Goal: Task Accomplishment & Management: Use online tool/utility

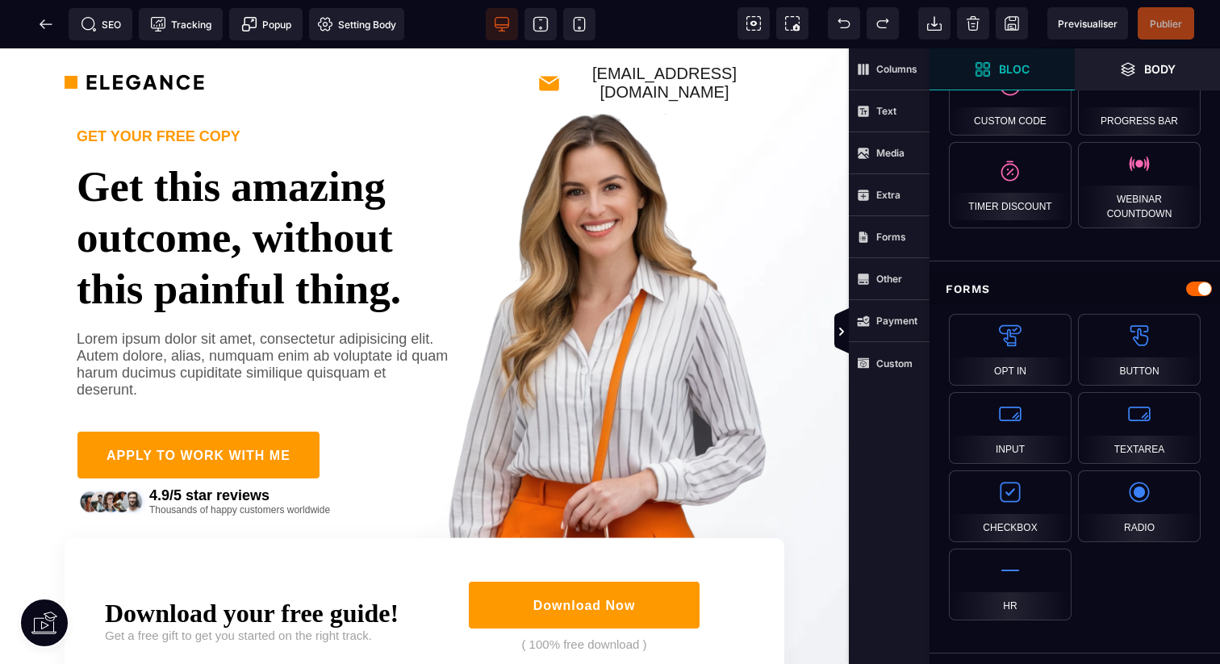
scroll to position [1056, 0]
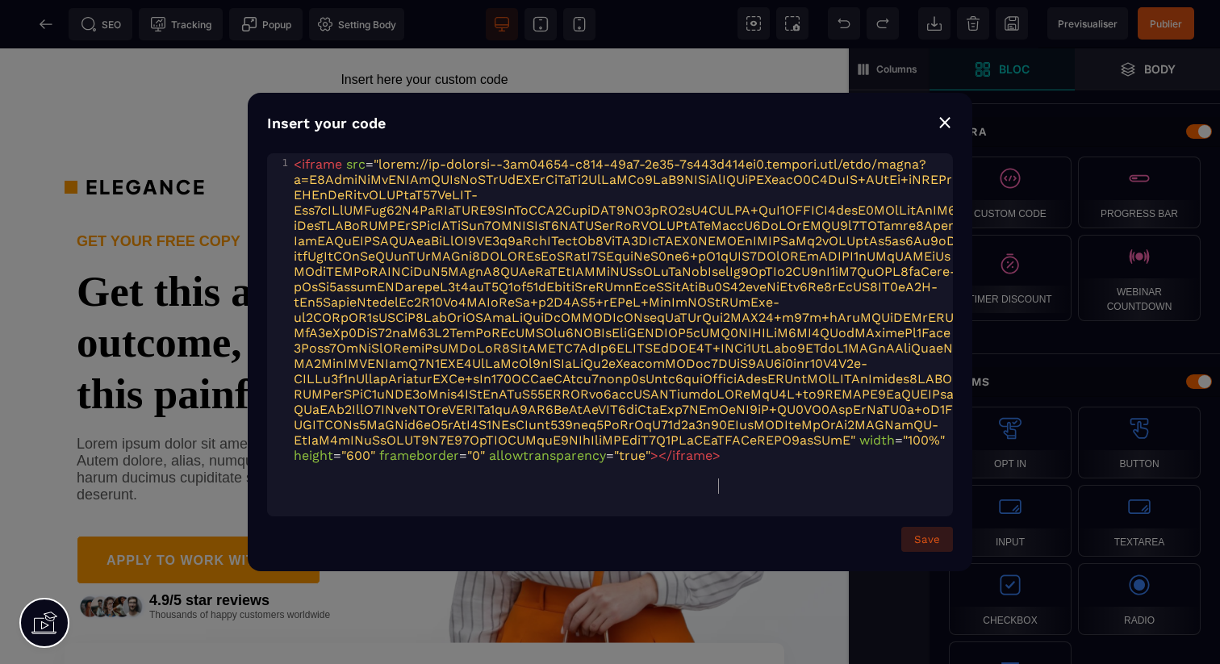
click at [945, 541] on button "Save" at bounding box center [927, 539] width 52 height 25
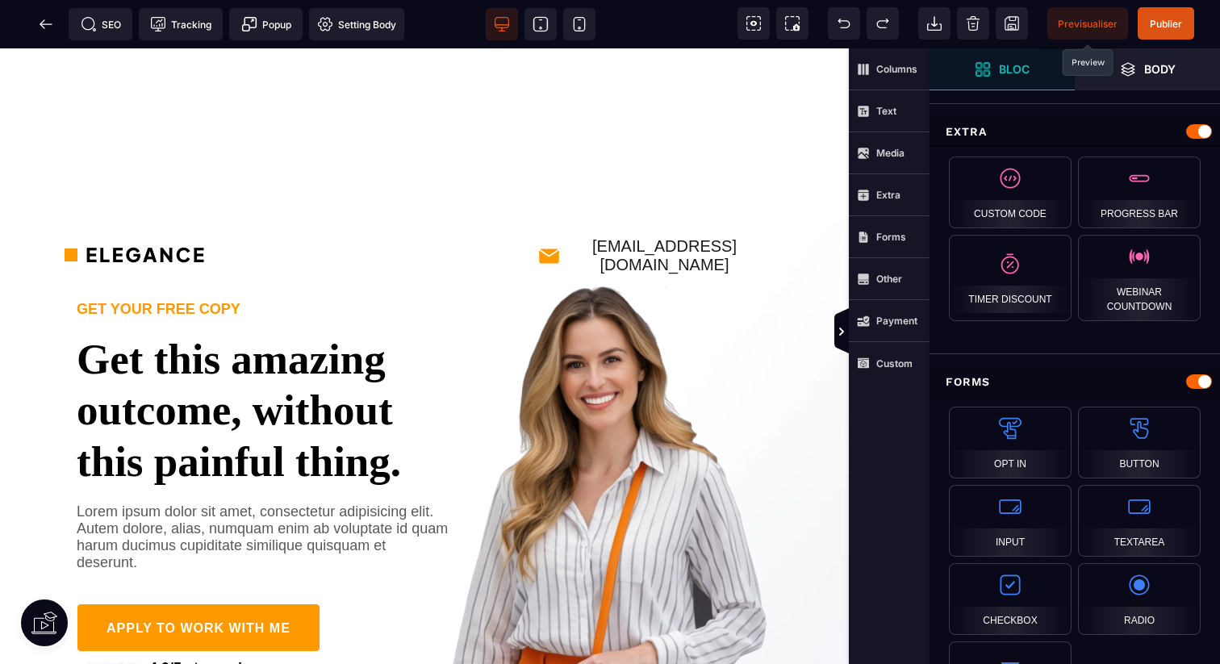
click at [1105, 31] on span "Previsualiser" at bounding box center [1087, 23] width 81 height 32
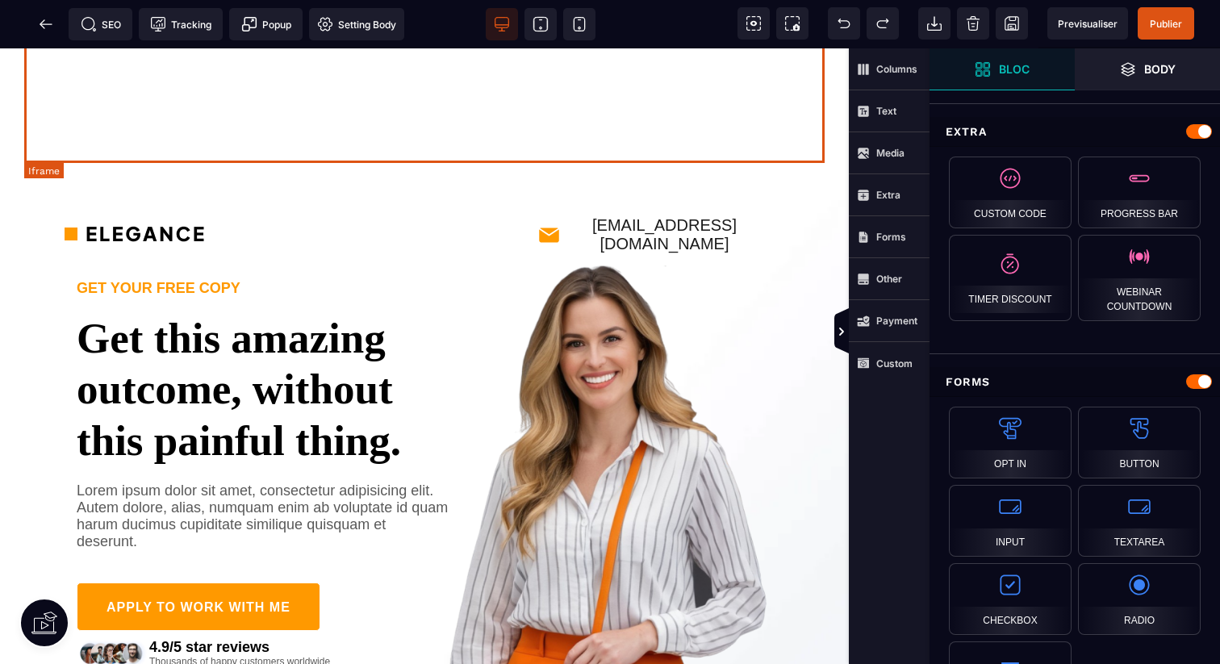
scroll to position [0, 0]
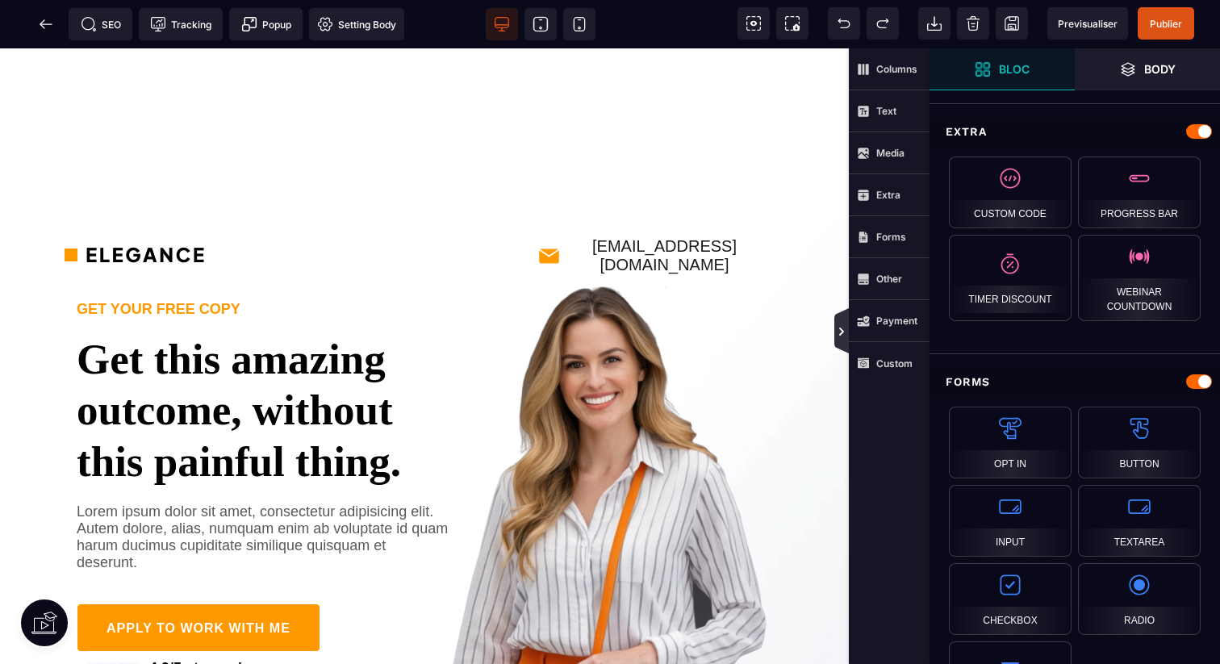
click at [844, 345] on icon at bounding box center [841, 330] width 15 height 45
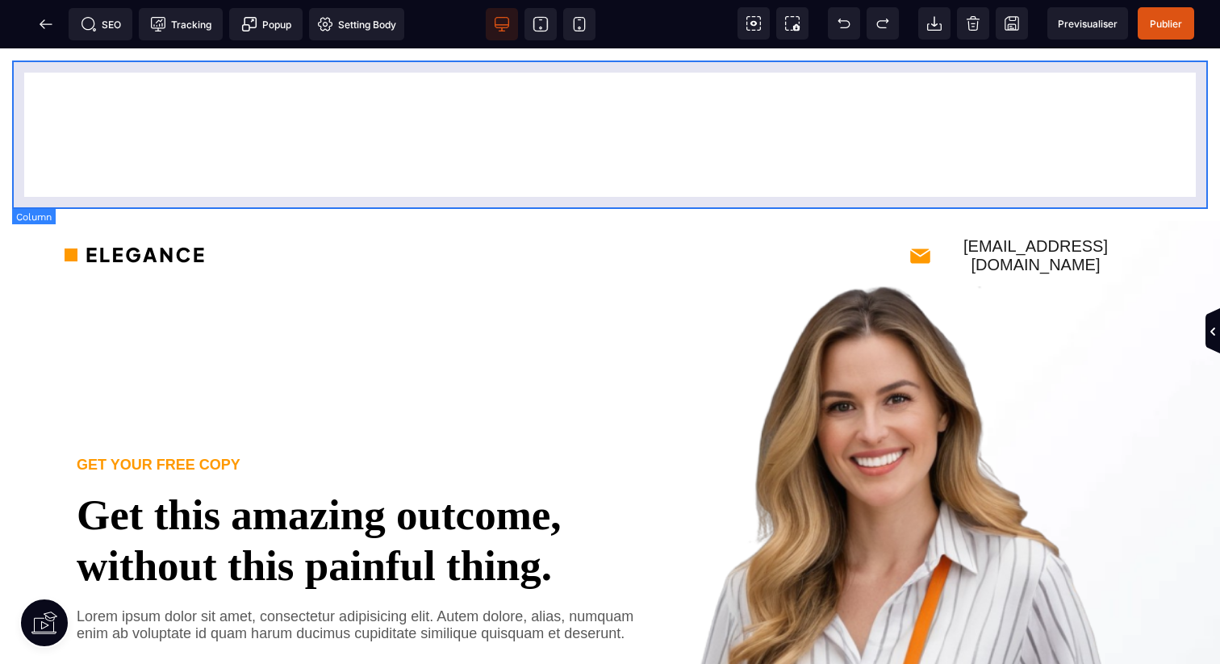
click at [19, 198] on div at bounding box center [610, 135] width 1196 height 148
select select
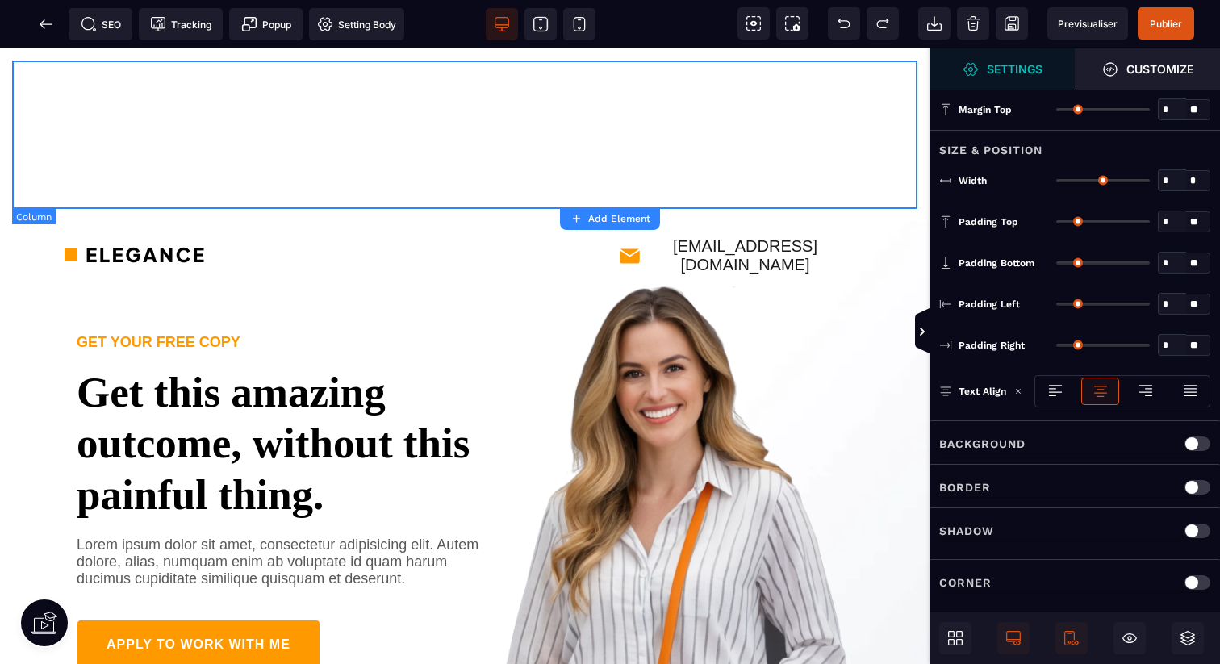
type input "*"
type input "***"
type input "**"
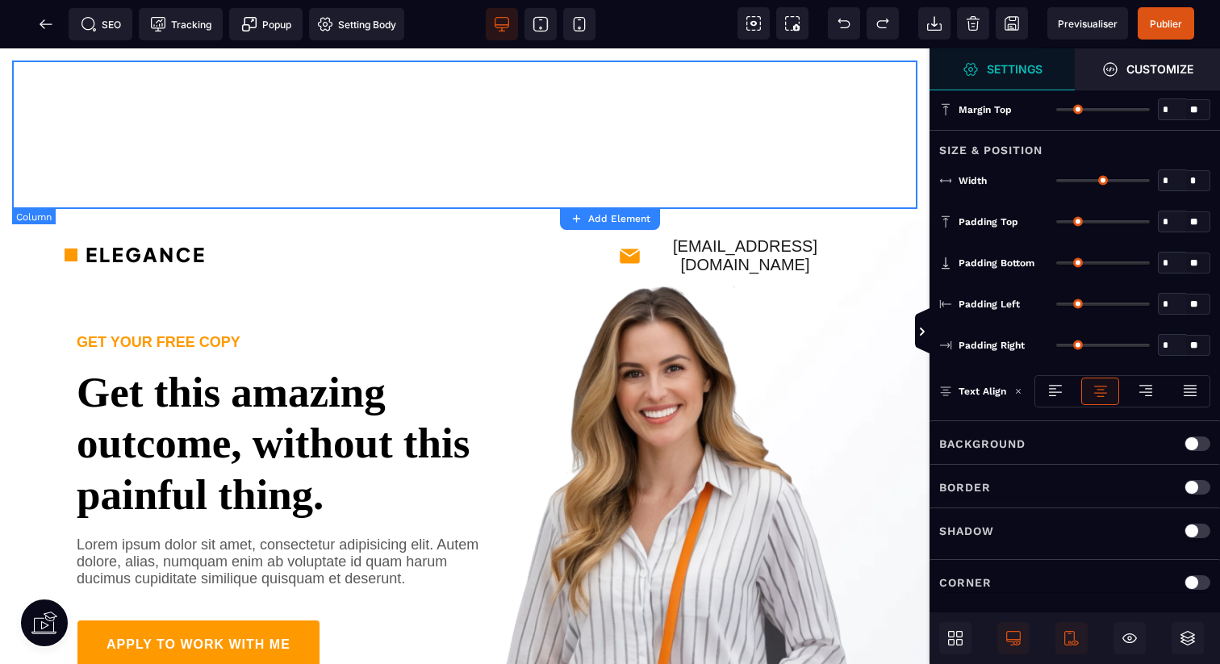
type input "**"
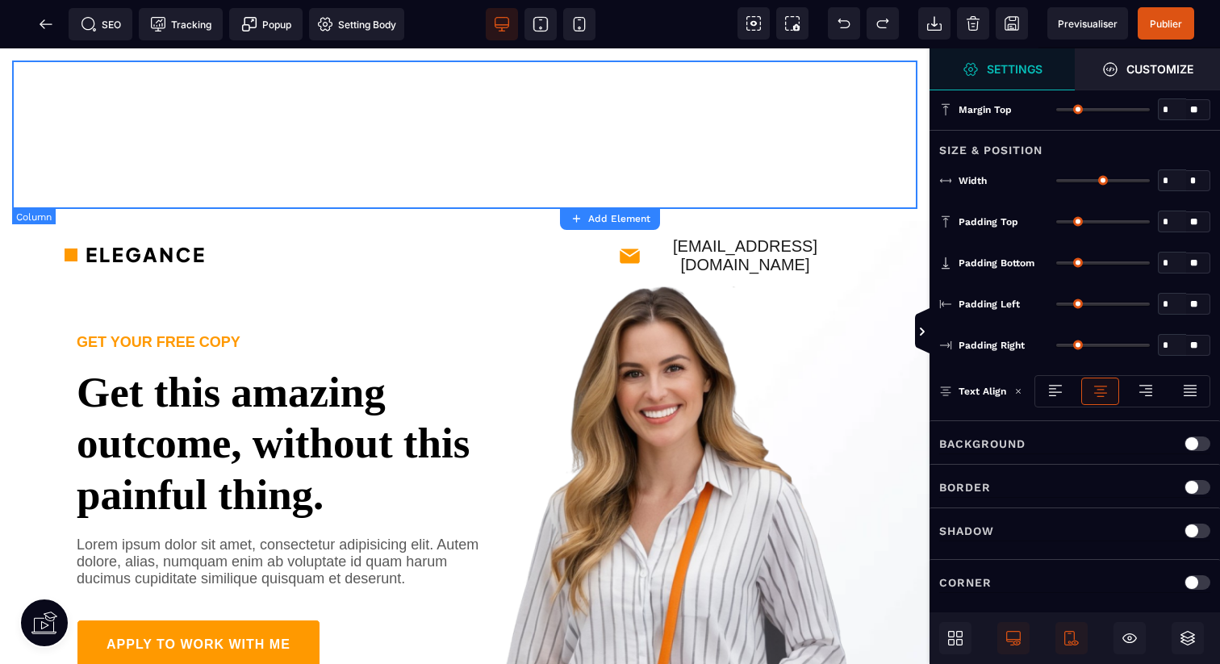
type input "**"
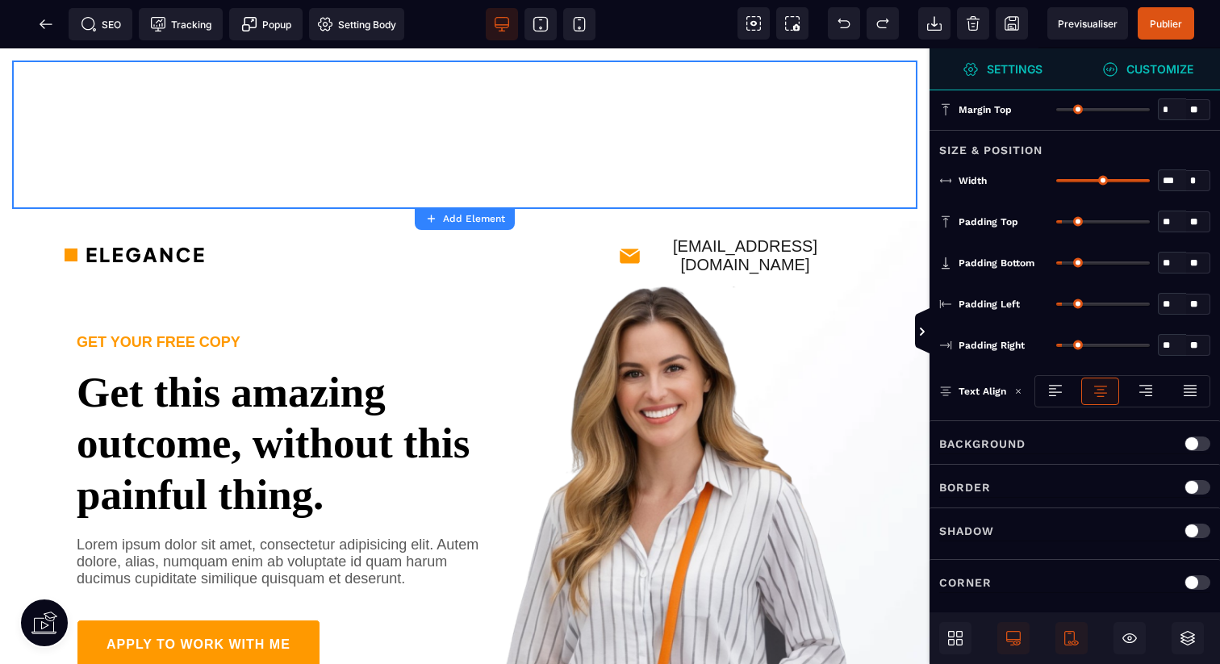
click at [1156, 70] on strong "Customize" at bounding box center [1159, 69] width 67 height 12
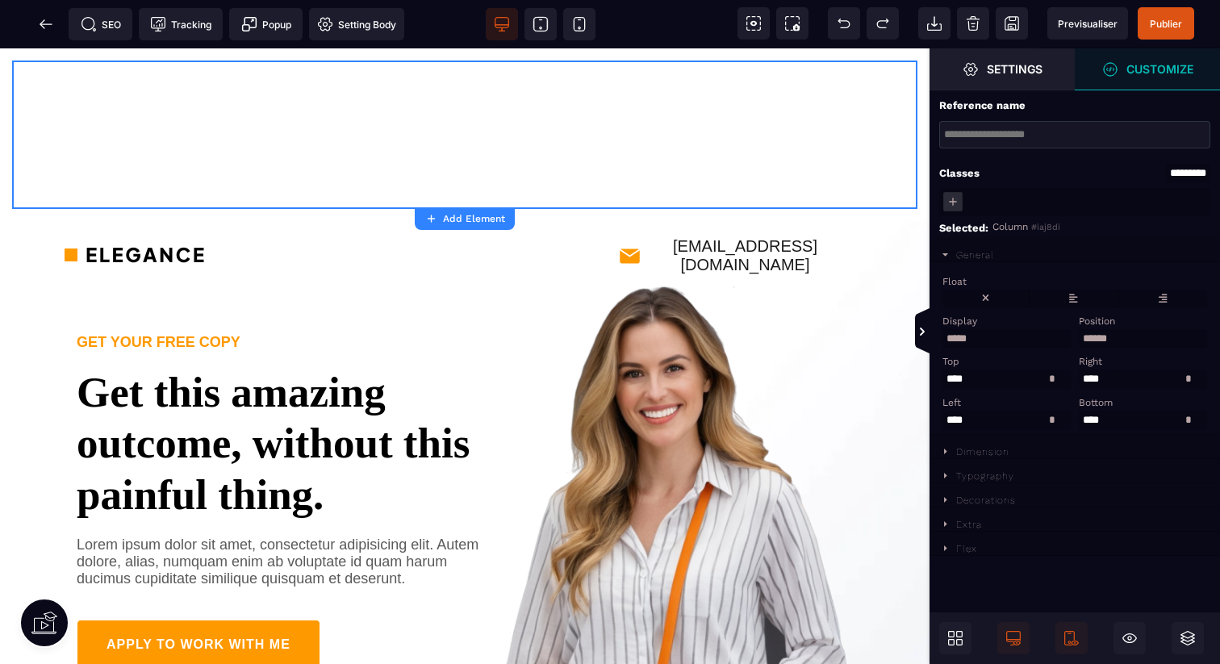
click at [1006, 453] on div "Dimension" at bounding box center [982, 451] width 53 height 11
click at [1109, 504] on input "text" at bounding box center [1143, 496] width 128 height 19
type input "*"
type input "***"
select select "**"
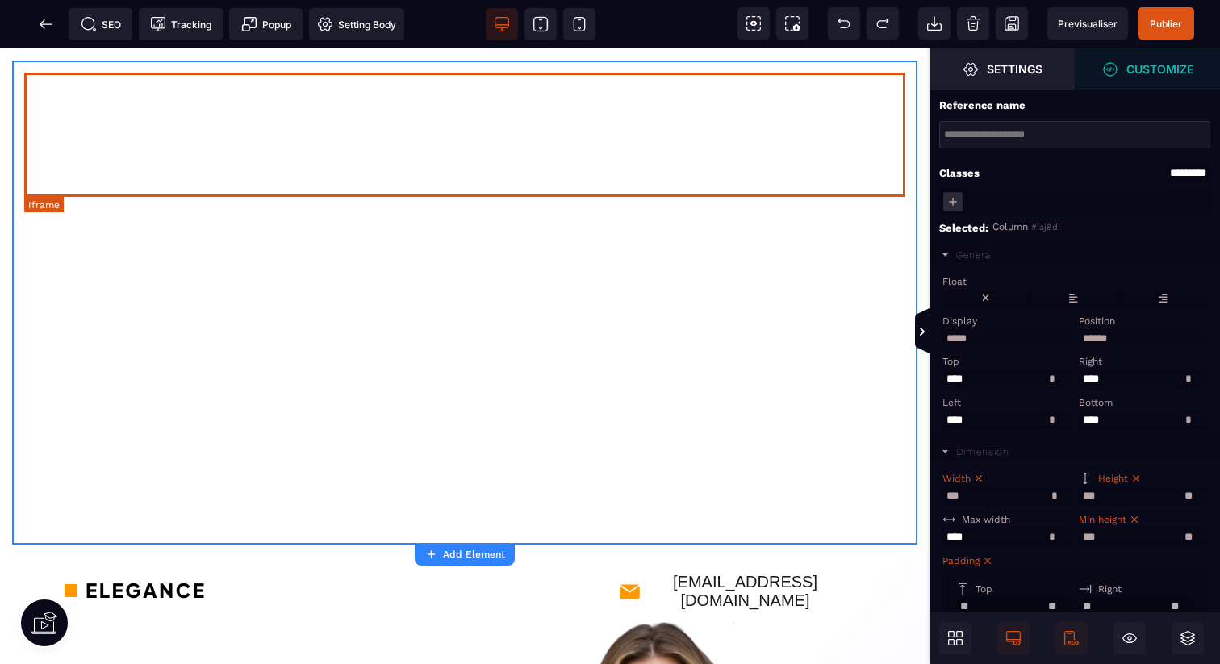
click at [663, 157] on div at bounding box center [464, 135] width 881 height 124
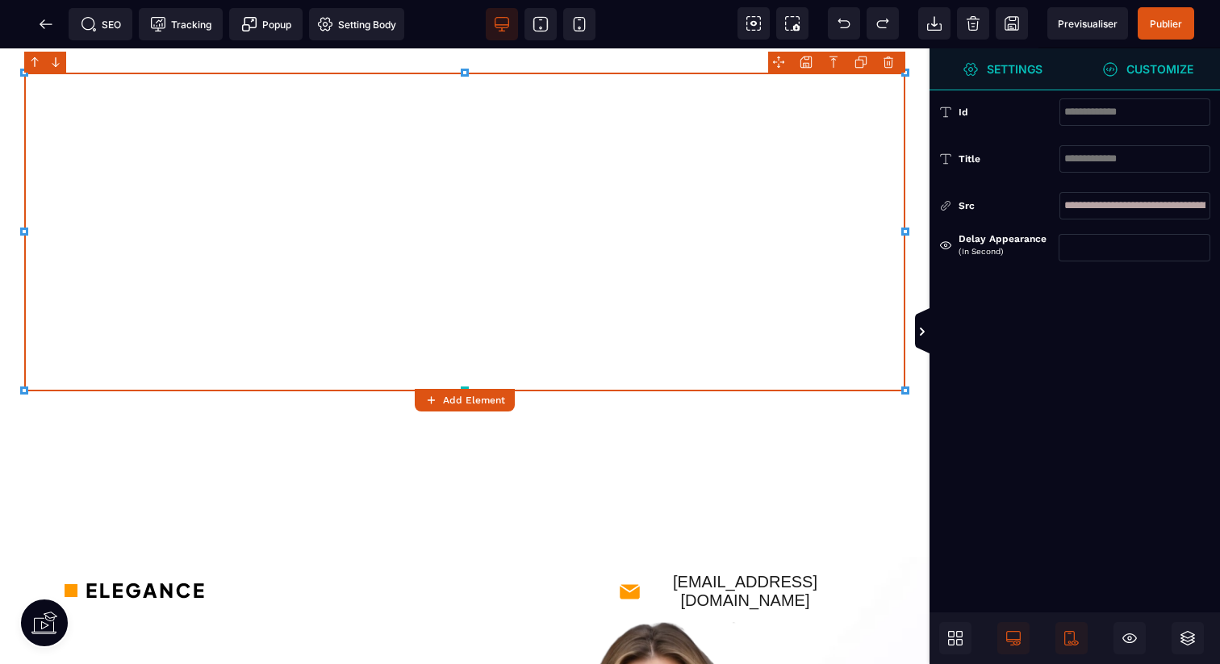
click at [516, 386] on div at bounding box center [464, 356] width 929 height 616
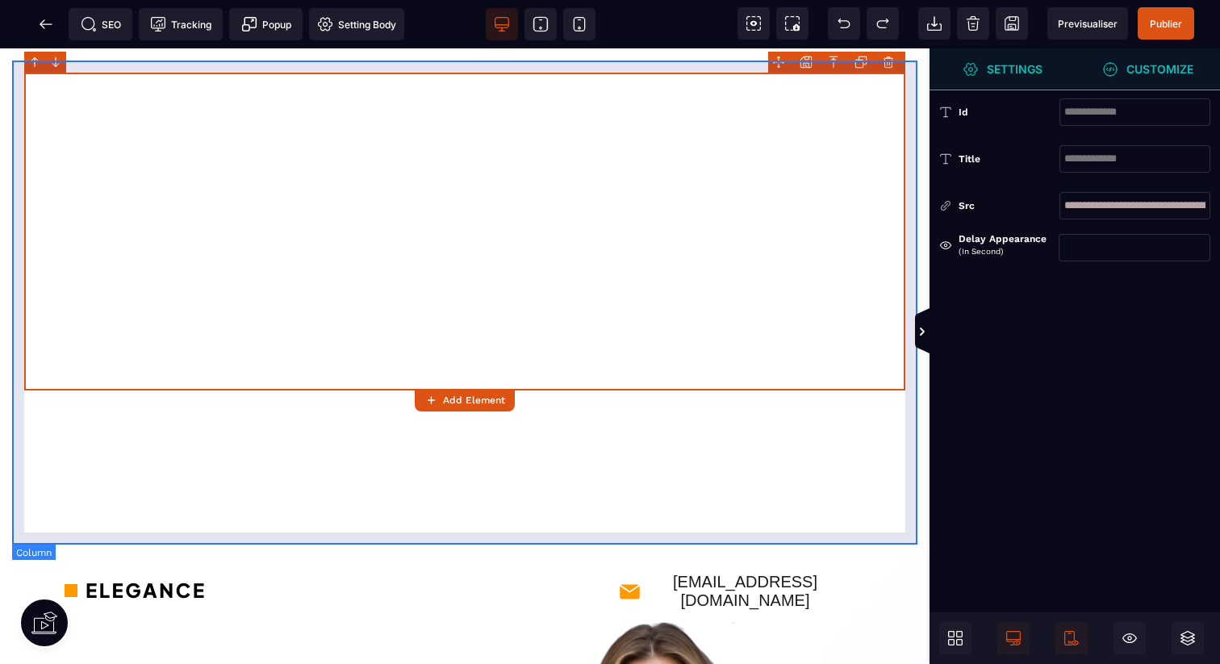
click at [486, 459] on div at bounding box center [464, 315] width 881 height 484
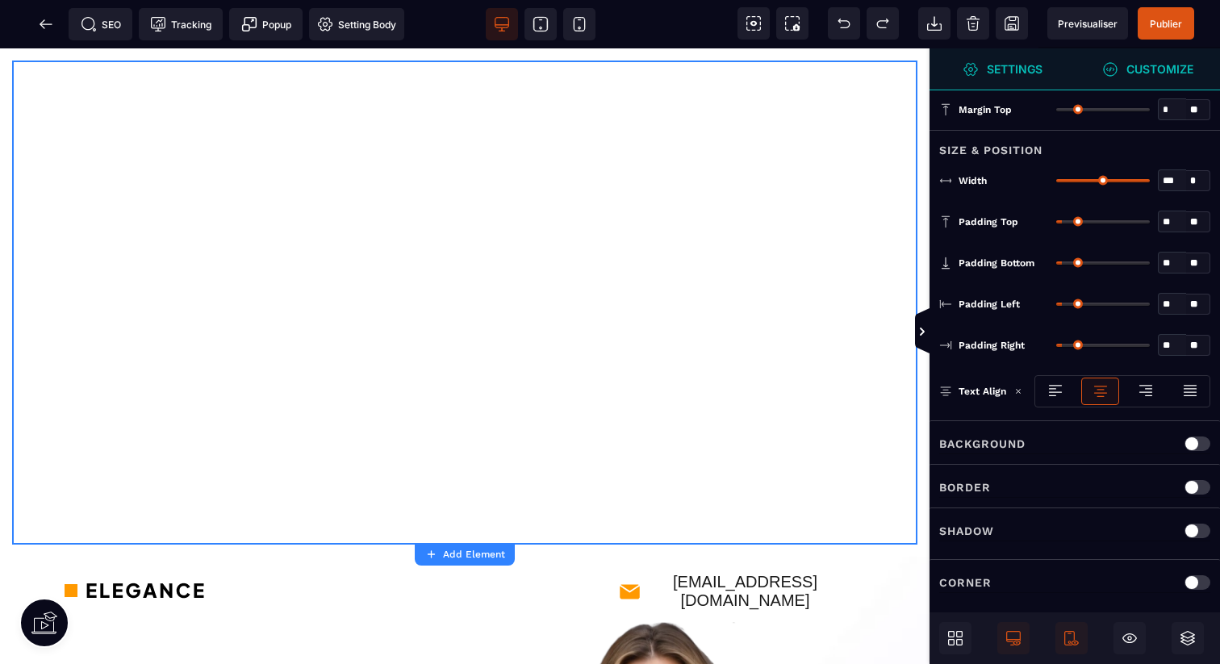
click at [1141, 77] on span "Customize" at bounding box center [1147, 69] width 145 height 42
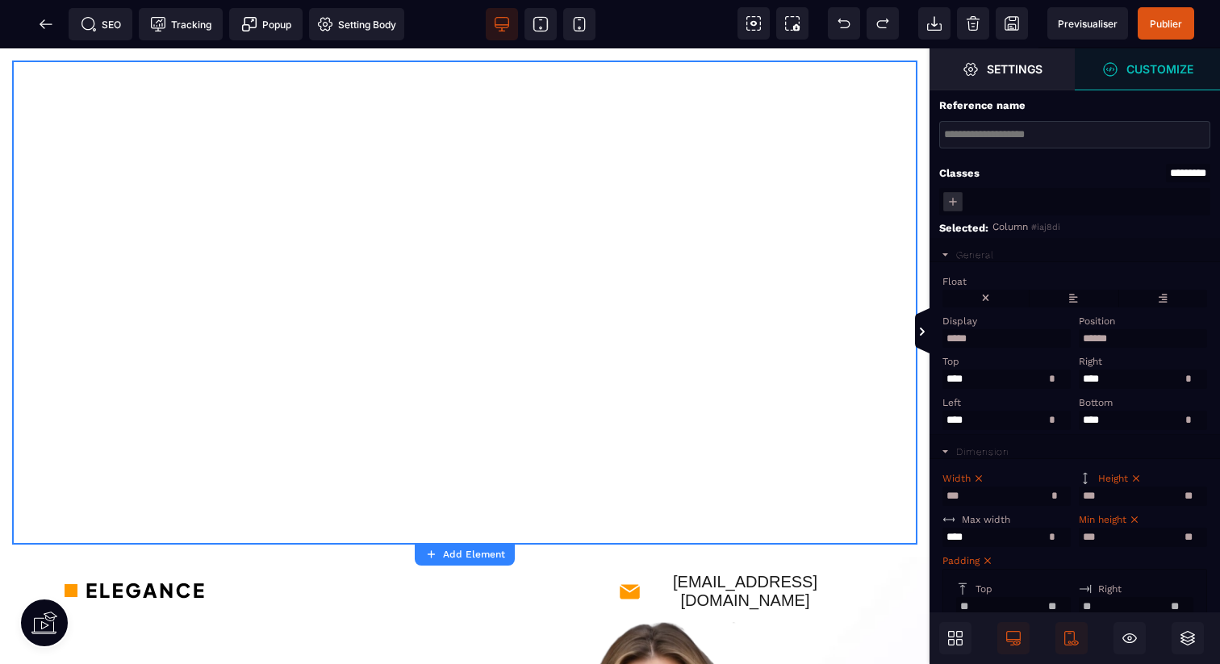
click at [1139, 481] on icon at bounding box center [1135, 478] width 11 height 11
select select
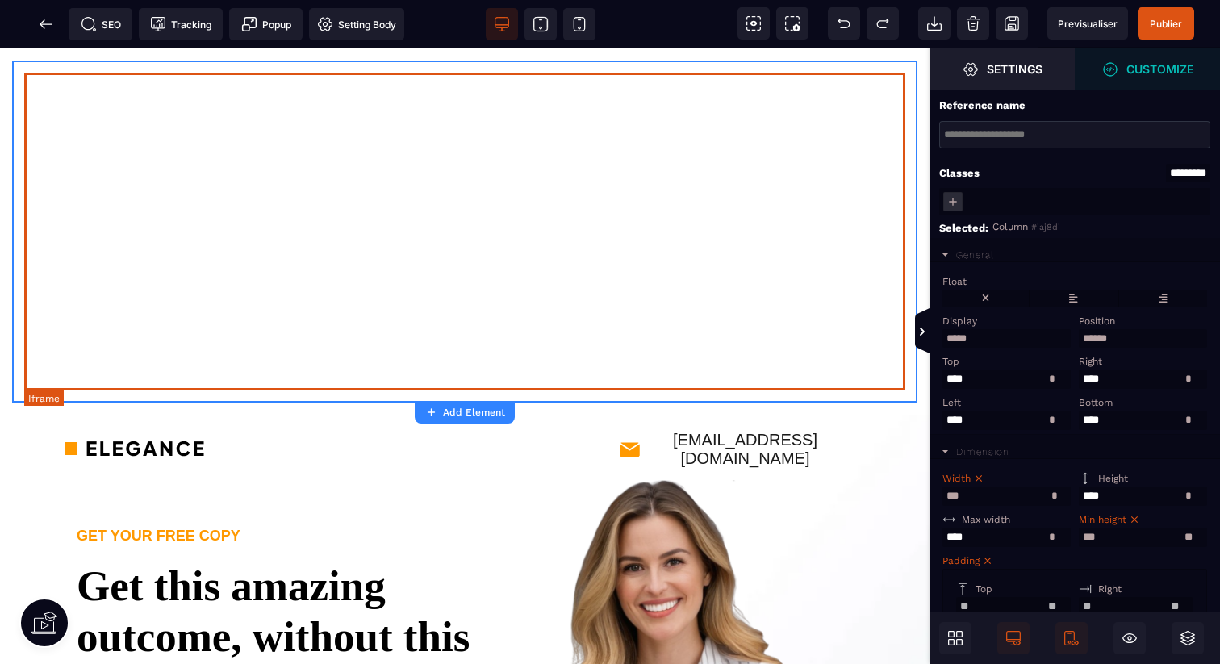
click at [462, 204] on div at bounding box center [464, 232] width 881 height 318
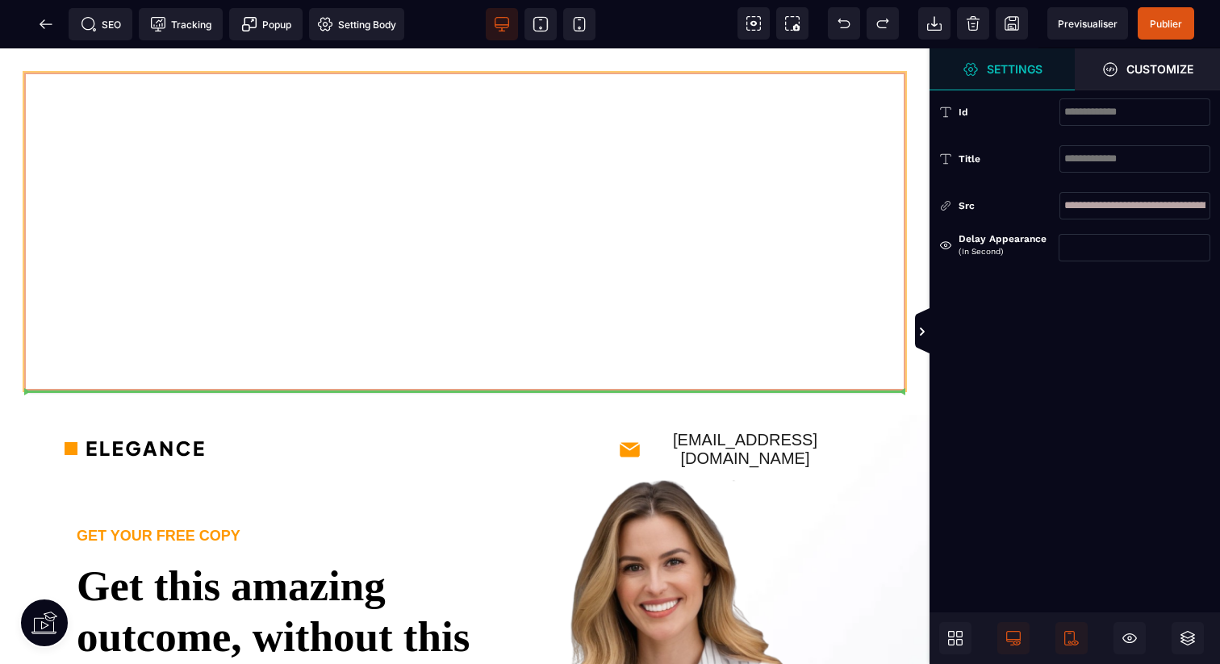
drag, startPoint x: 464, startPoint y: 386, endPoint x: 464, endPoint y: 354, distance: 31.5
click at [464, 354] on div at bounding box center [464, 232] width 881 height 318
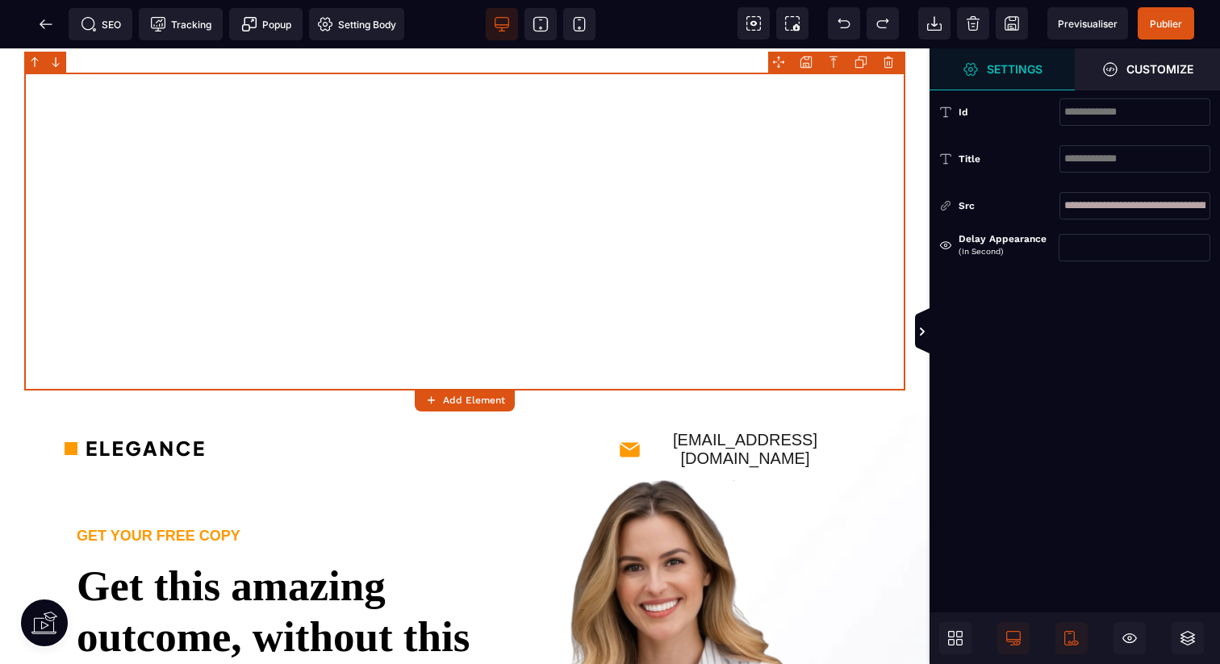
click at [464, 354] on div at bounding box center [464, 232] width 881 height 318
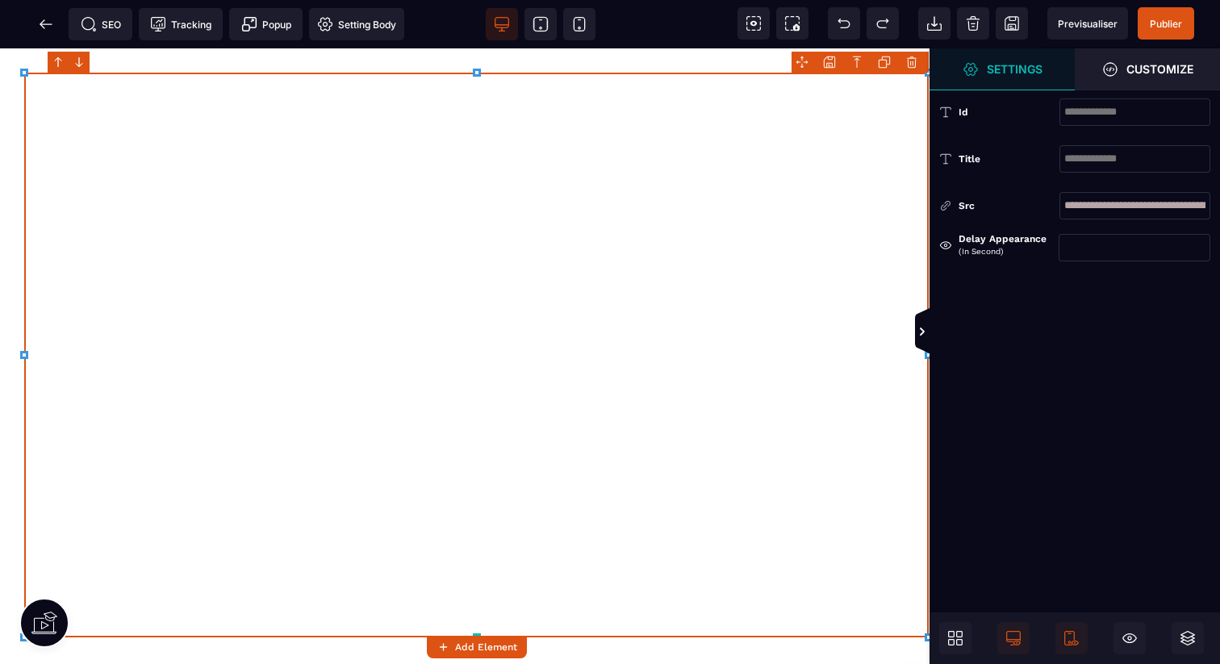
click at [0, 635] on div at bounding box center [464, 356] width 929 height 616
click at [217, 353] on div at bounding box center [476, 355] width 904 height 565
click at [300, 349] on div at bounding box center [476, 355] width 904 height 565
click at [703, 411] on div at bounding box center [476, 355] width 904 height 565
click at [48, 23] on icon at bounding box center [46, 23] width 12 height 1
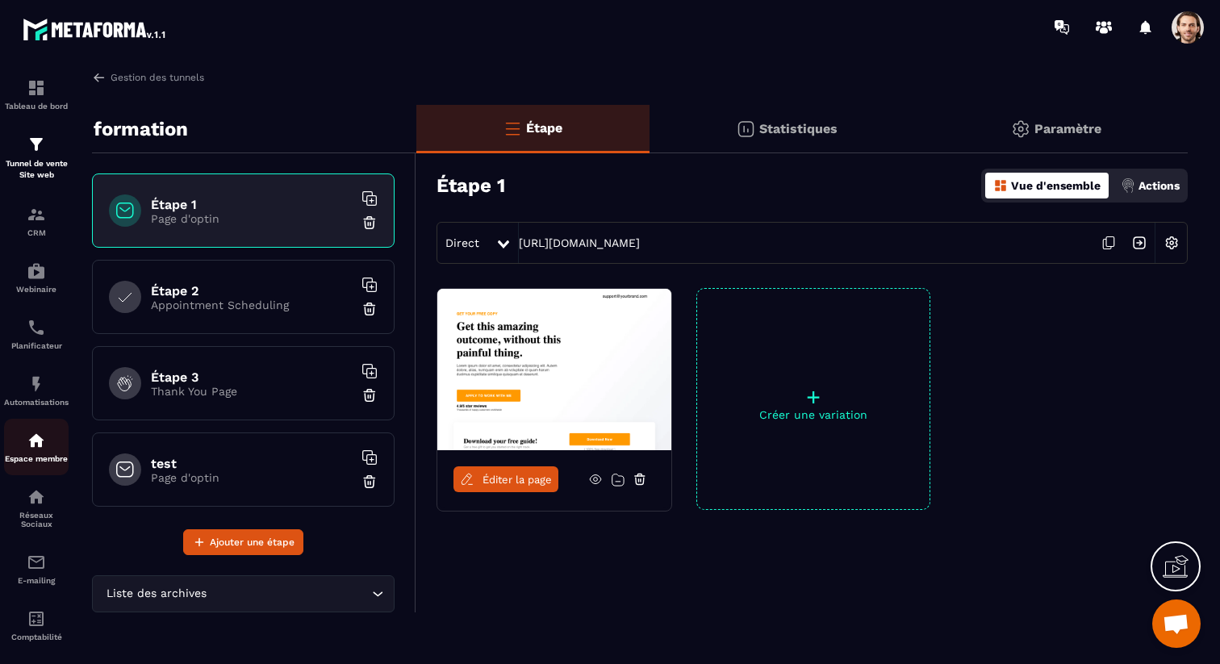
click at [38, 458] on p "Espace membre" at bounding box center [36, 458] width 65 height 9
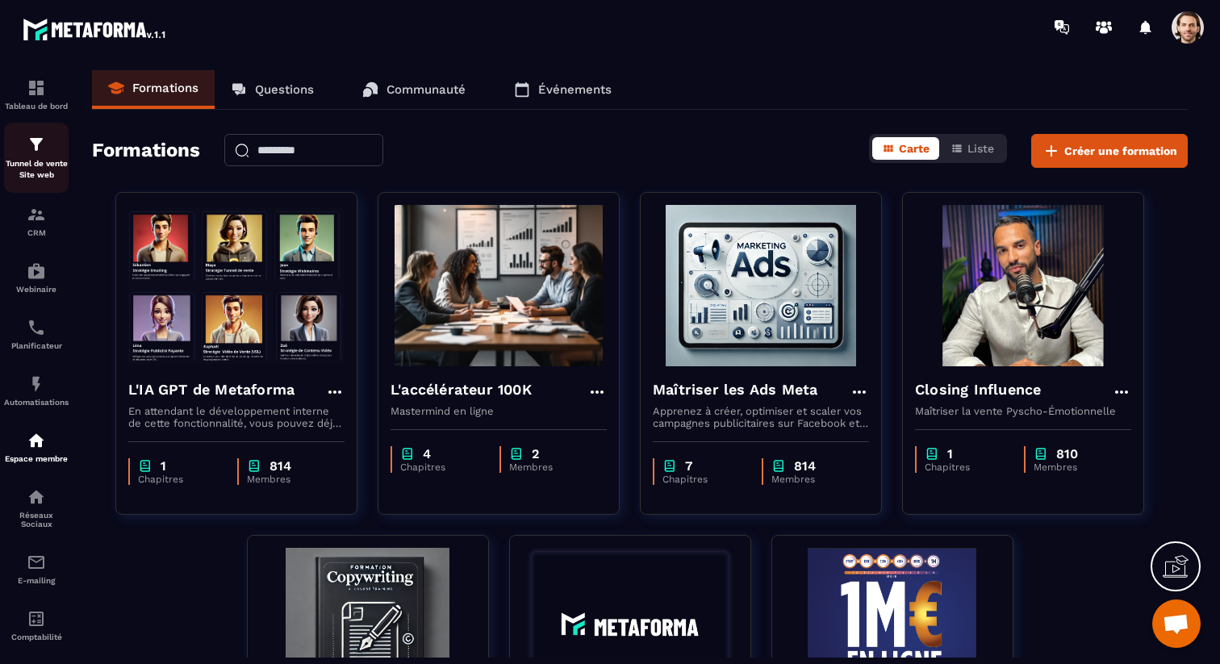
click at [35, 158] on div "Tunnel de vente Site web" at bounding box center [36, 158] width 65 height 46
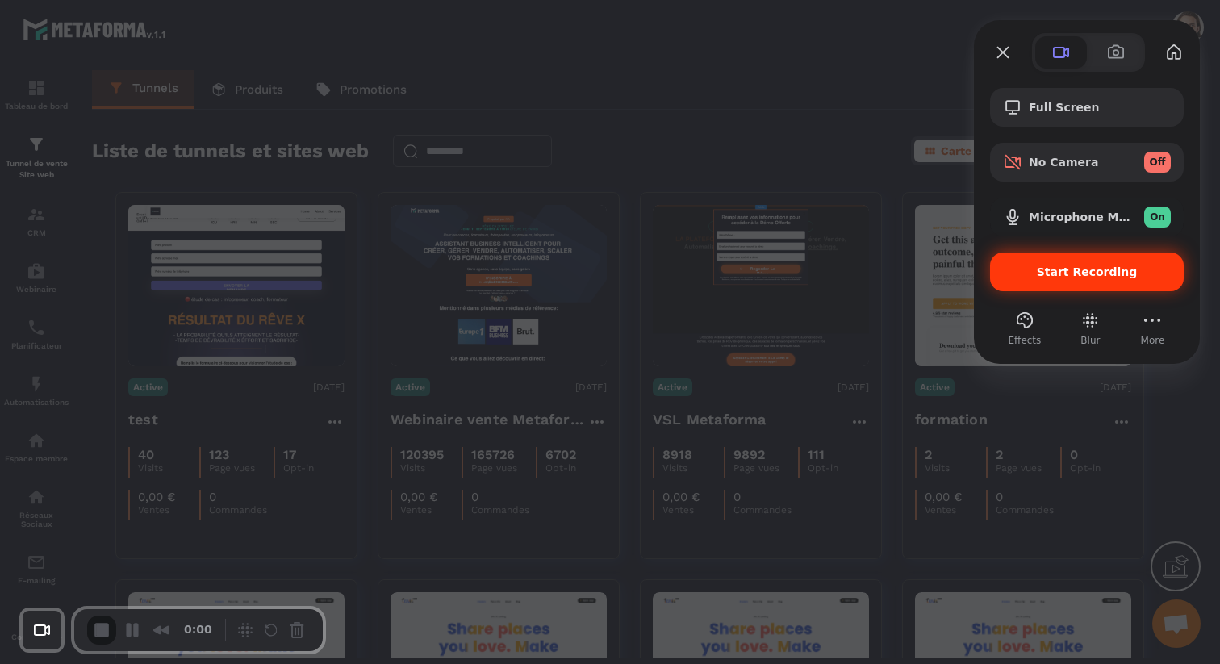
click at [1031, 261] on div "Start Recording" at bounding box center [1087, 272] width 194 height 39
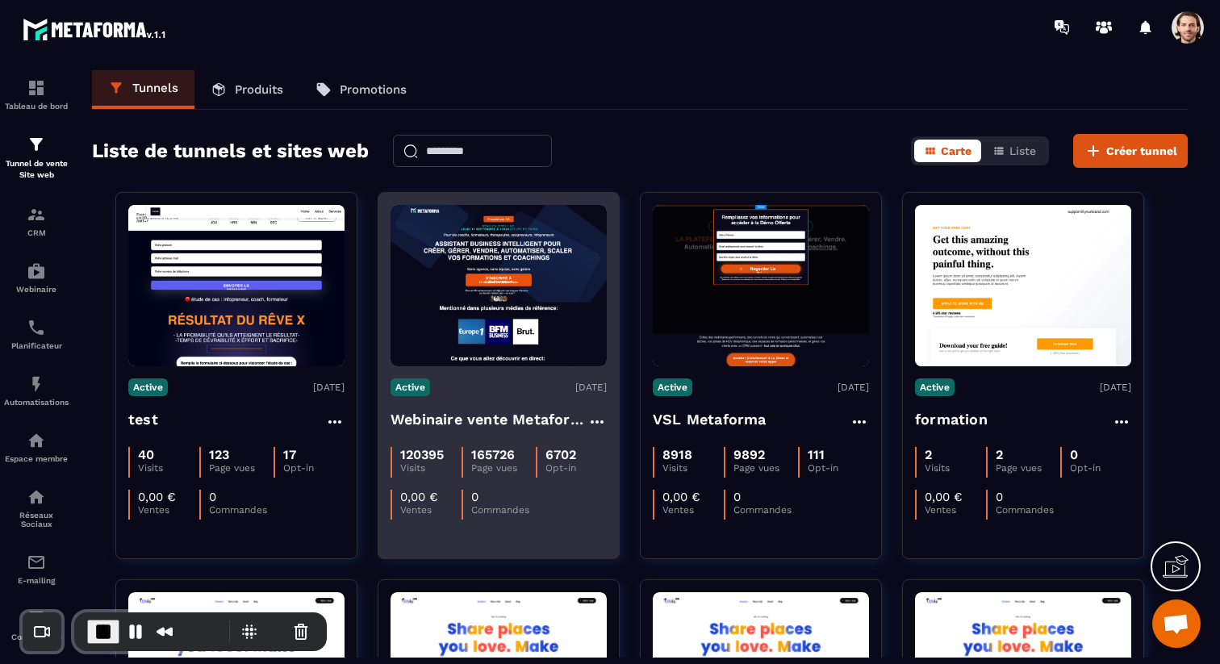
click at [468, 412] on h4 "Webinaire vente Metaforma" at bounding box center [489, 419] width 197 height 23
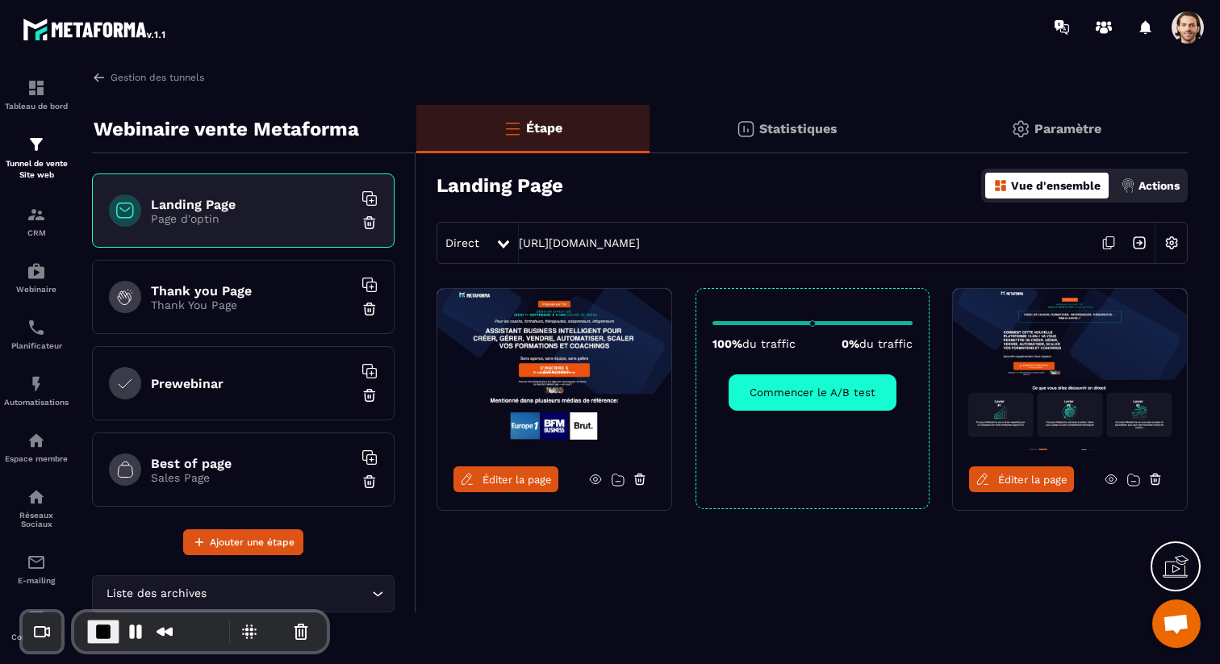
click at [1145, 183] on p "Actions" at bounding box center [1158, 185] width 41 height 13
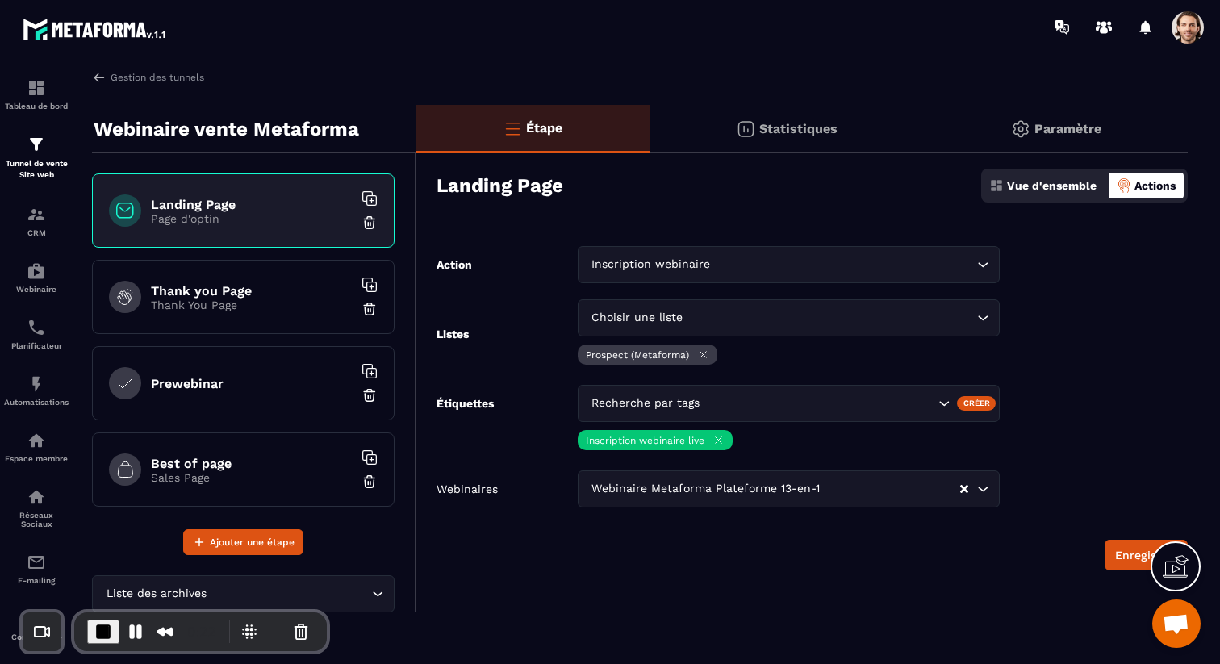
click at [1026, 181] on p "Vue d'ensemble" at bounding box center [1052, 185] width 90 height 13
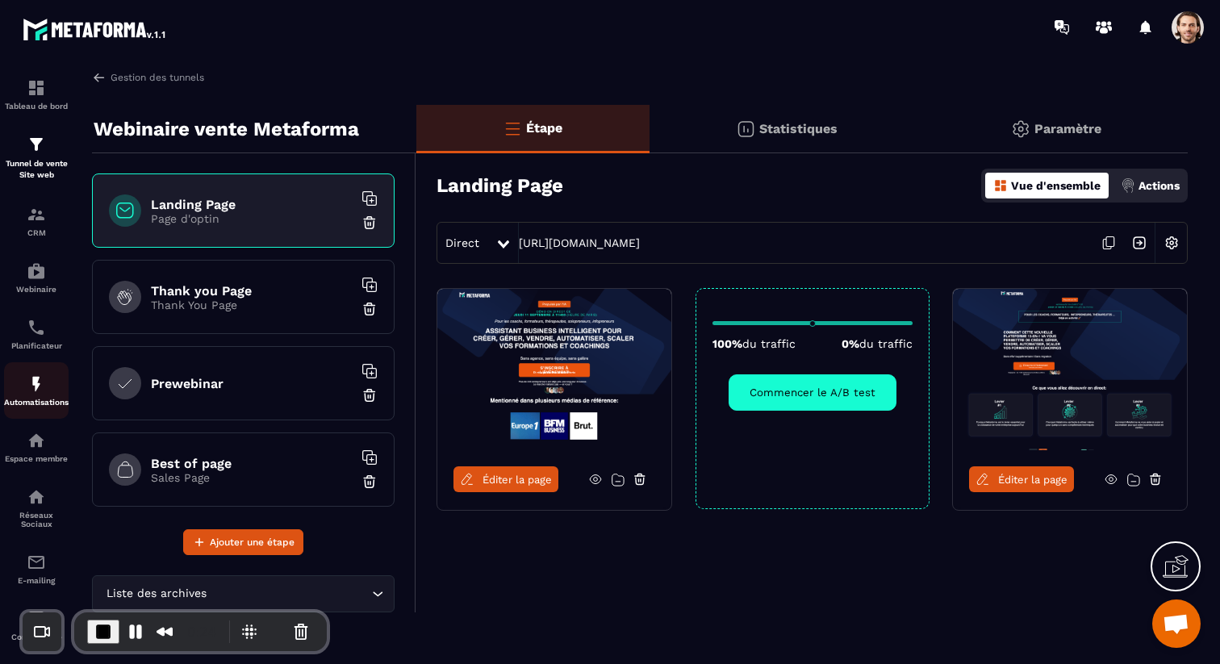
click at [49, 401] on p "Automatisations" at bounding box center [36, 402] width 65 height 9
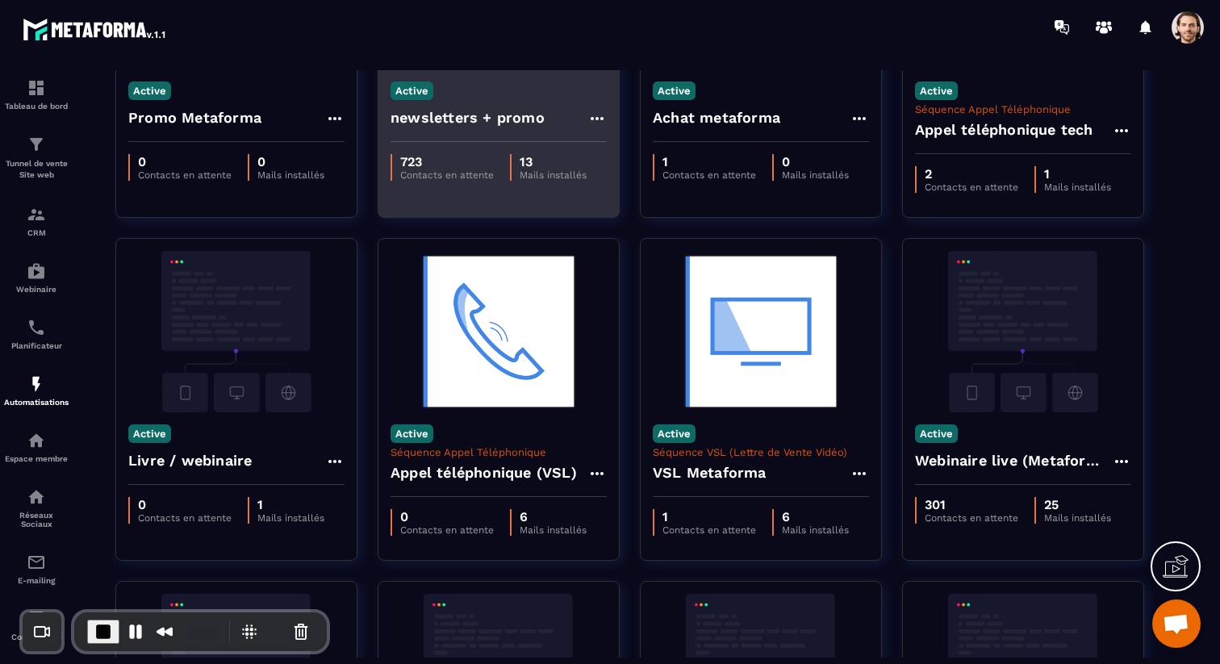
scroll to position [290, 0]
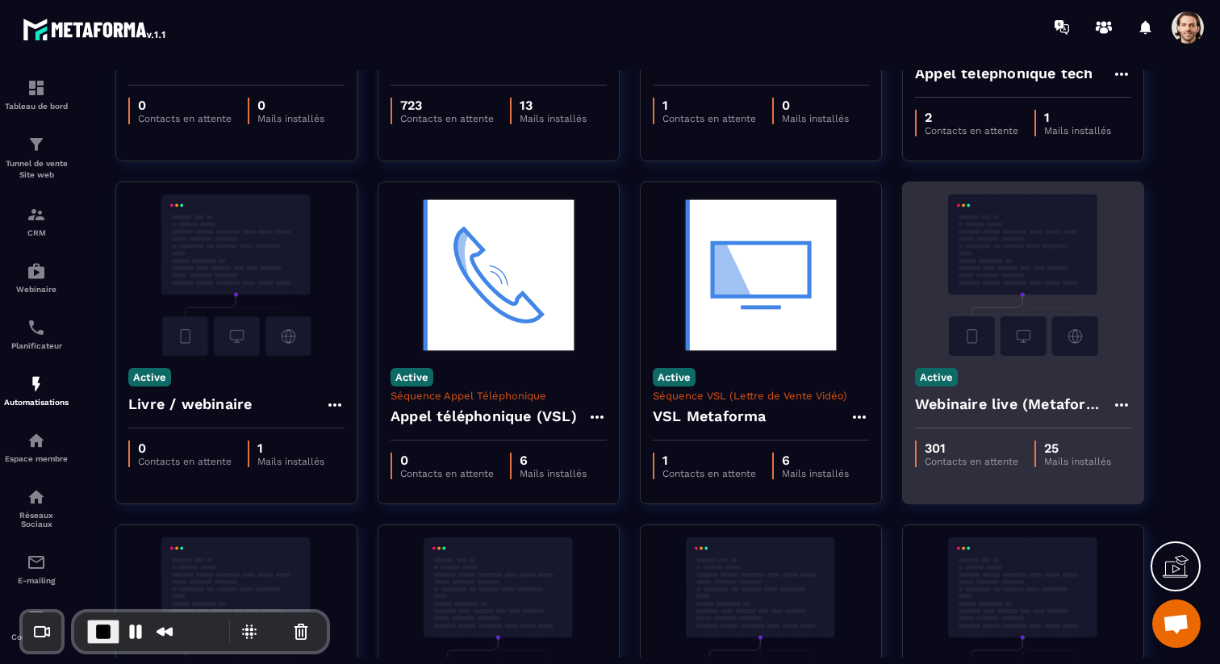
click at [946, 407] on h4 "Webinaire live (Metaforma)" at bounding box center [1013, 404] width 197 height 23
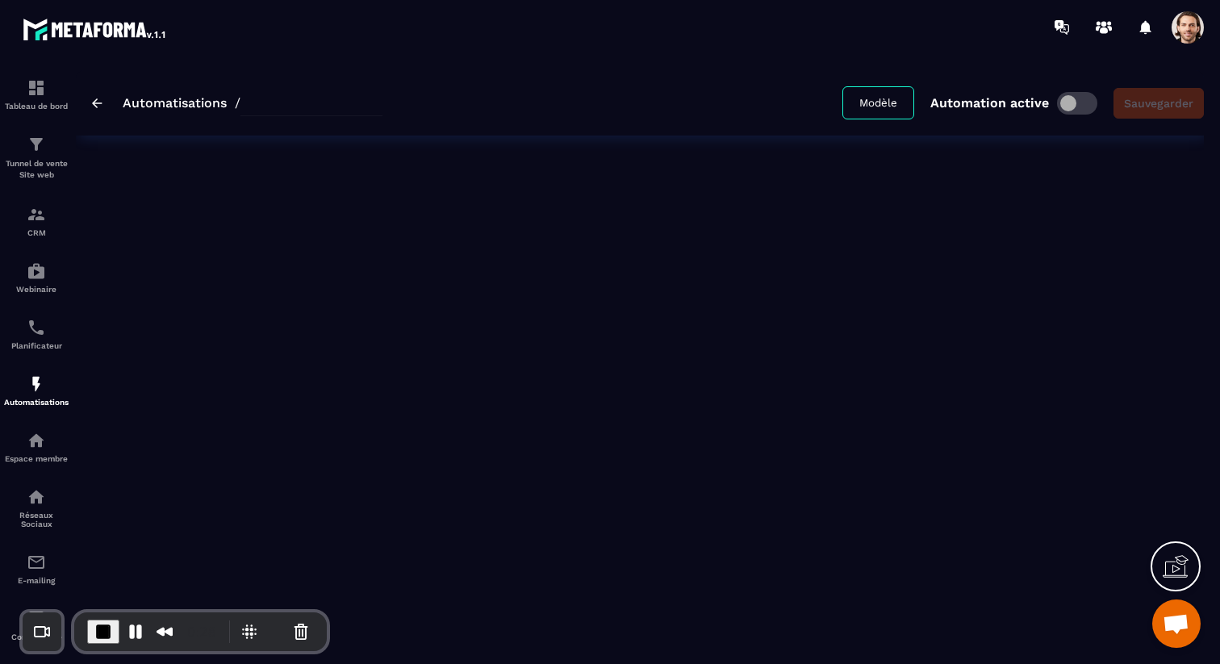
type input "**********"
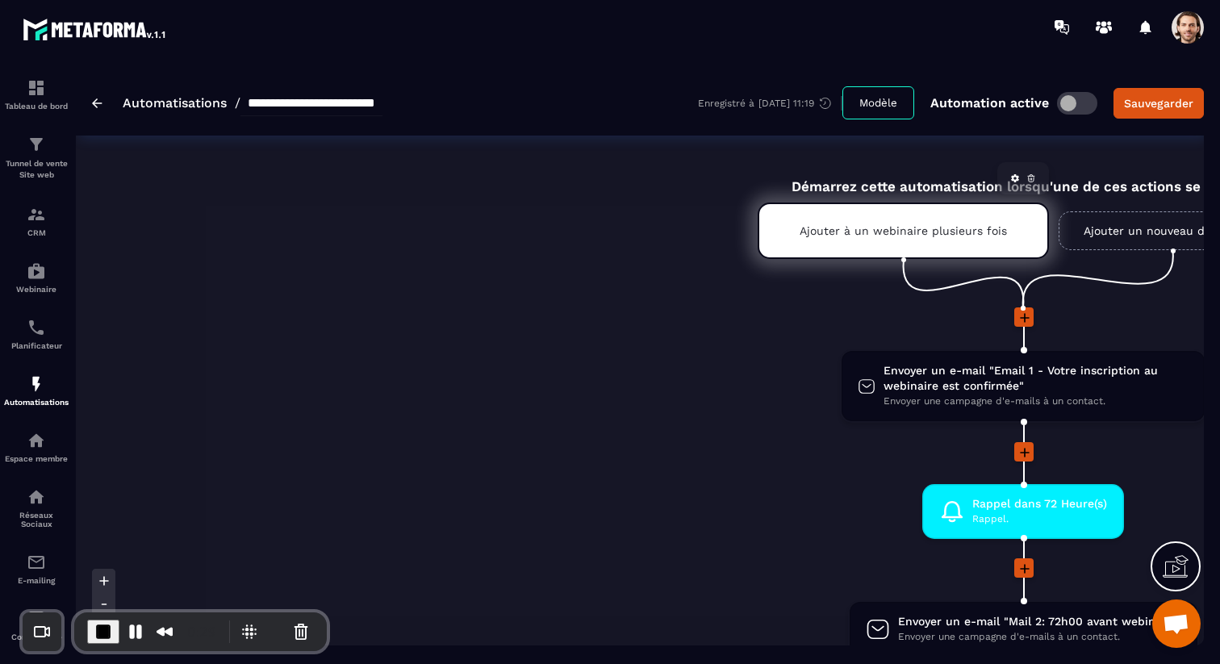
scroll to position [0, 403]
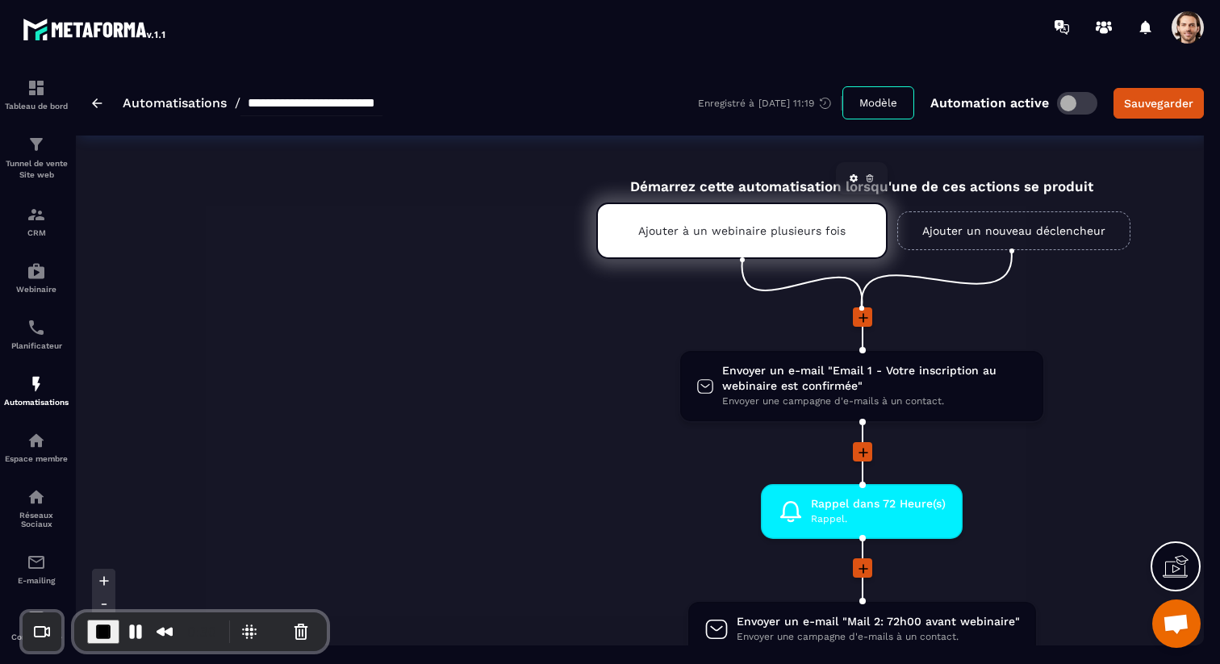
click at [769, 237] on p "Ajouter à un webinaire plusieurs fois" at bounding box center [741, 230] width 207 height 13
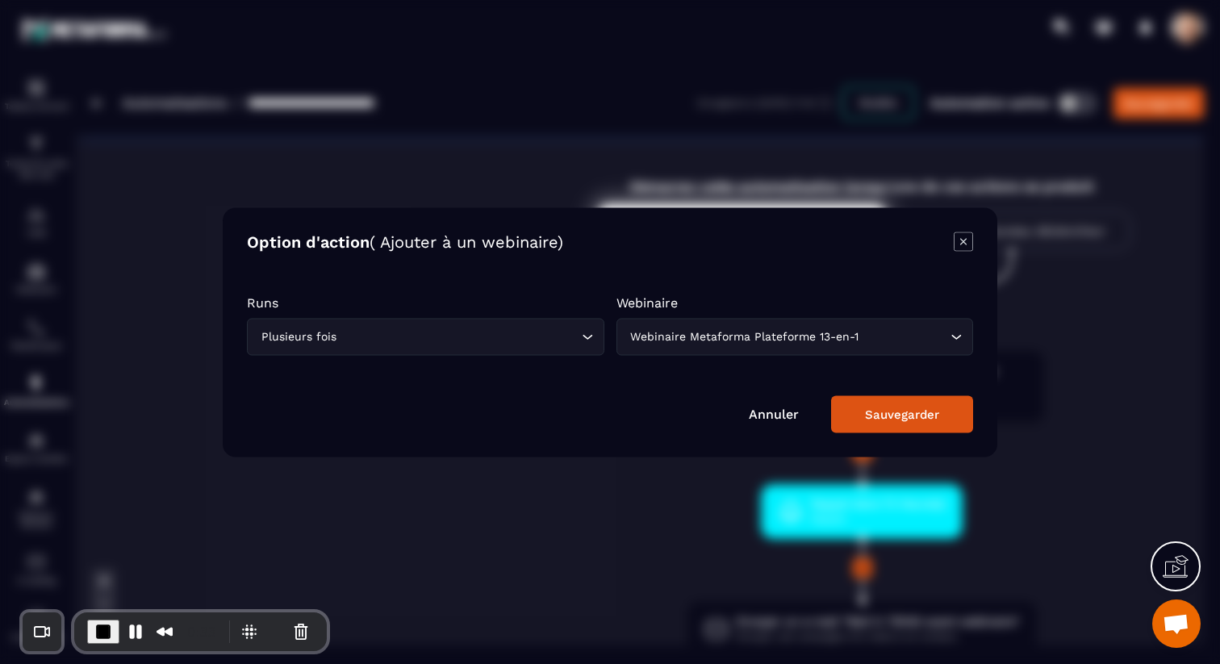
click at [964, 236] on icon "Modal window" at bounding box center [963, 241] width 19 height 19
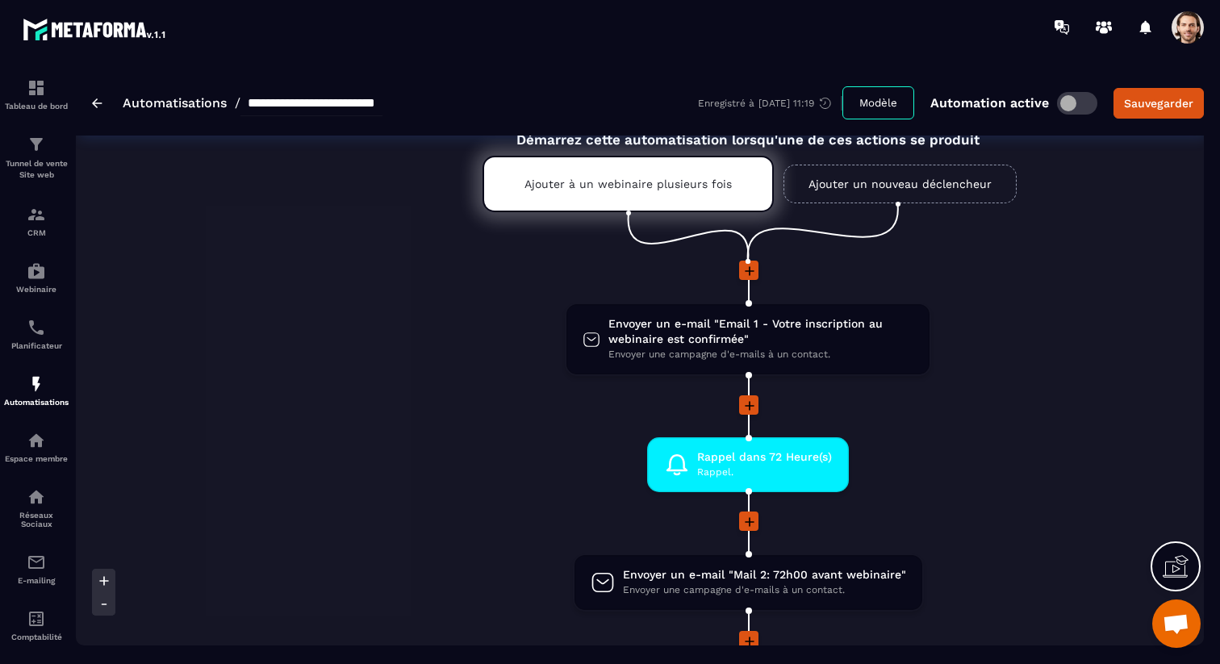
scroll to position [0, 0]
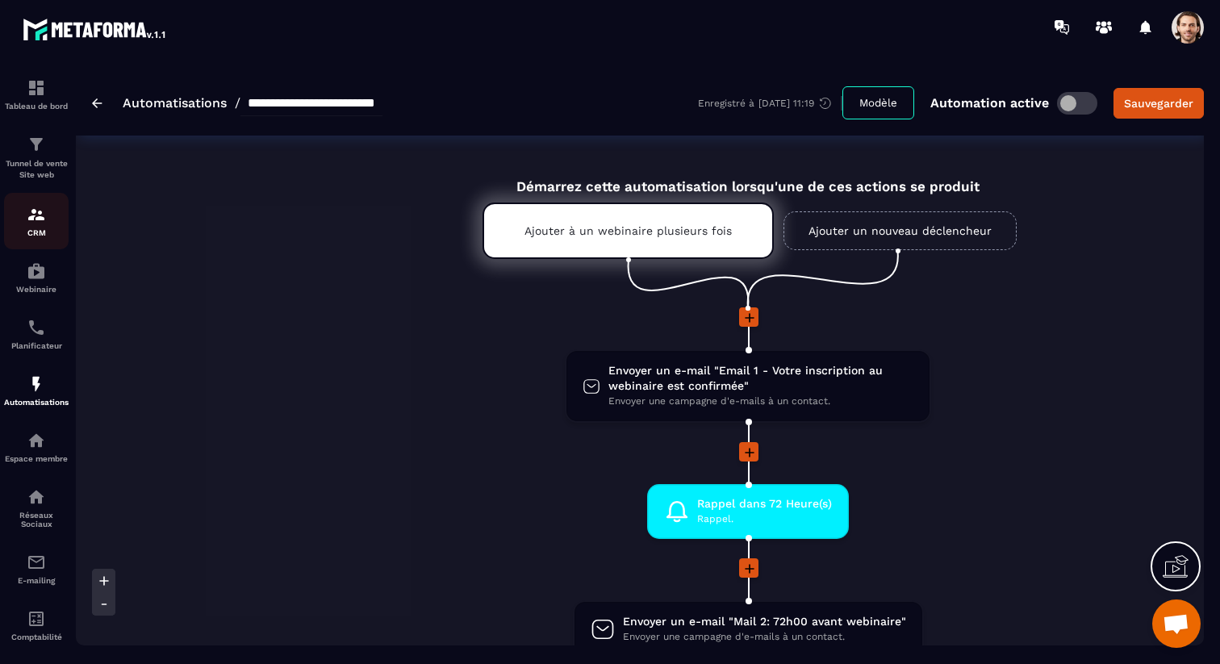
click at [32, 219] on img at bounding box center [36, 214] width 19 height 19
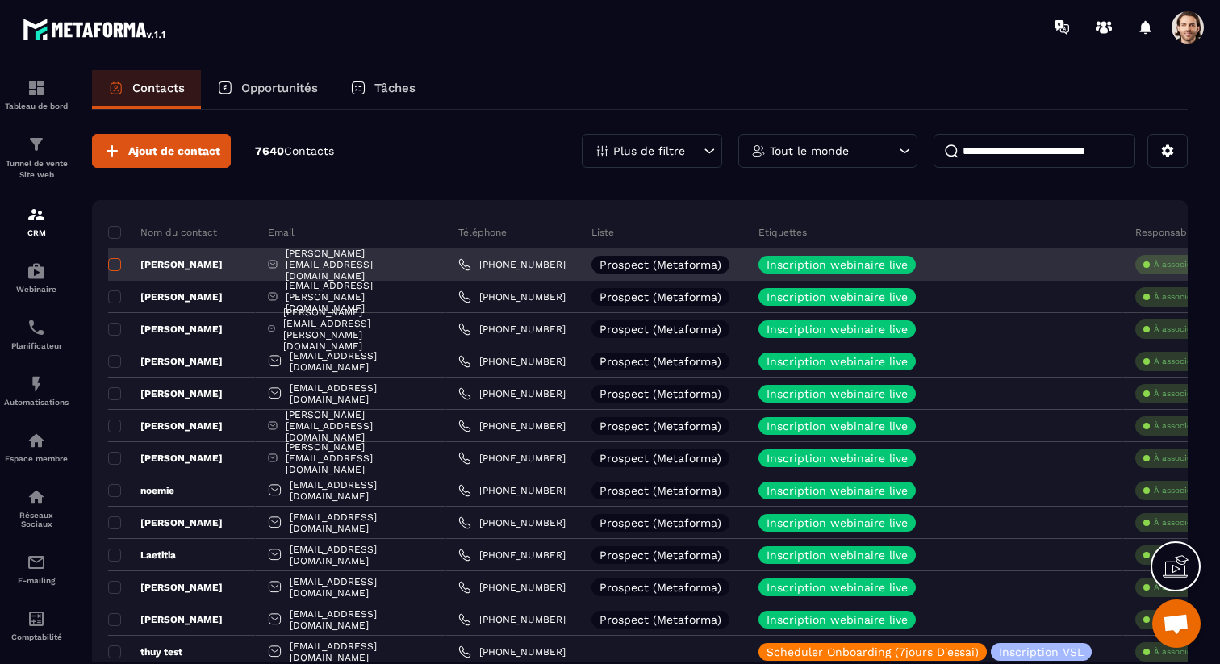
click at [117, 268] on span at bounding box center [114, 264] width 13 height 13
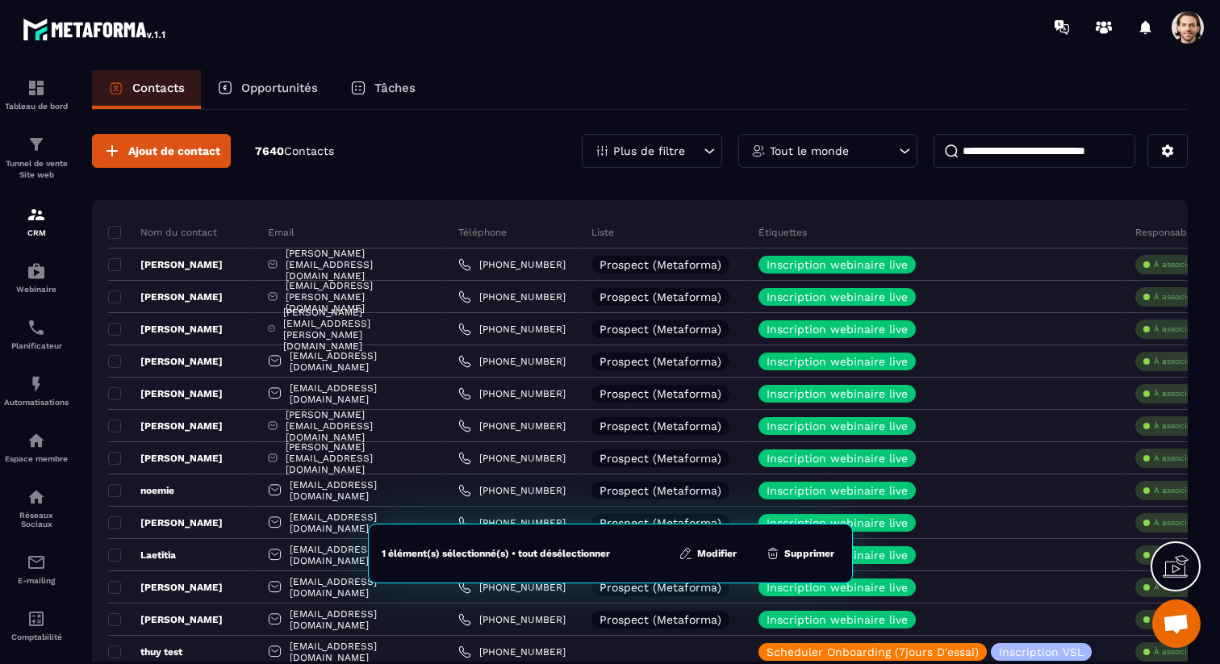
click at [722, 548] on button "Modifier" at bounding box center [708, 553] width 68 height 16
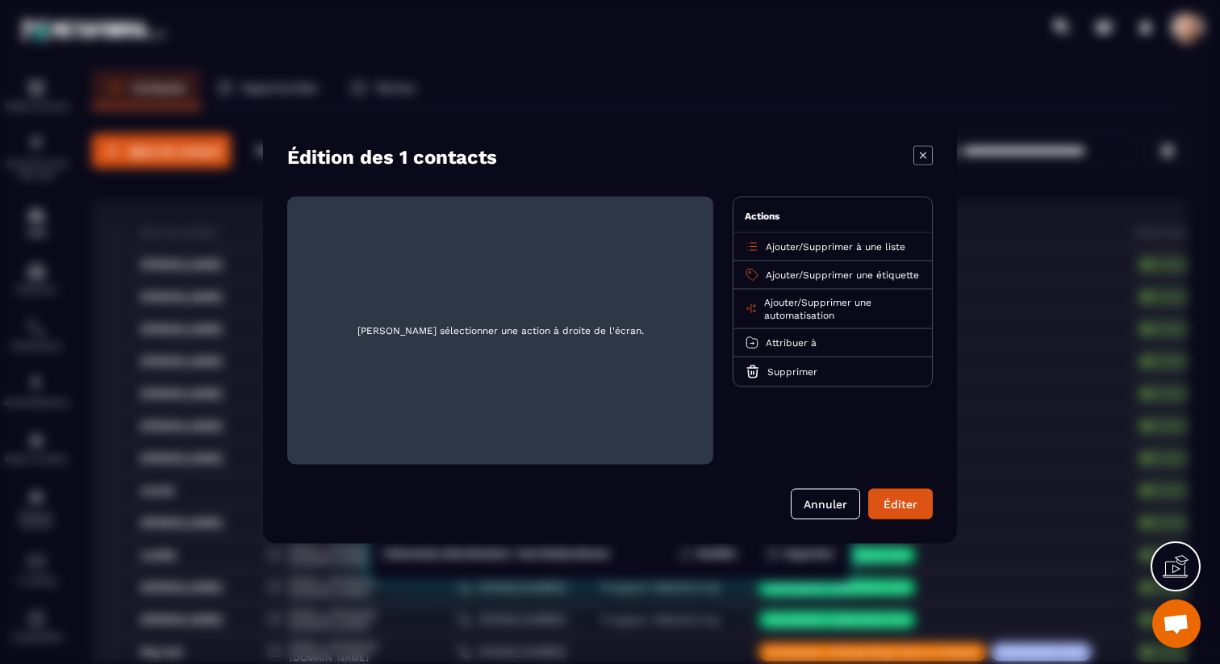
click at [791, 307] on span "Ajouter" at bounding box center [780, 301] width 33 height 11
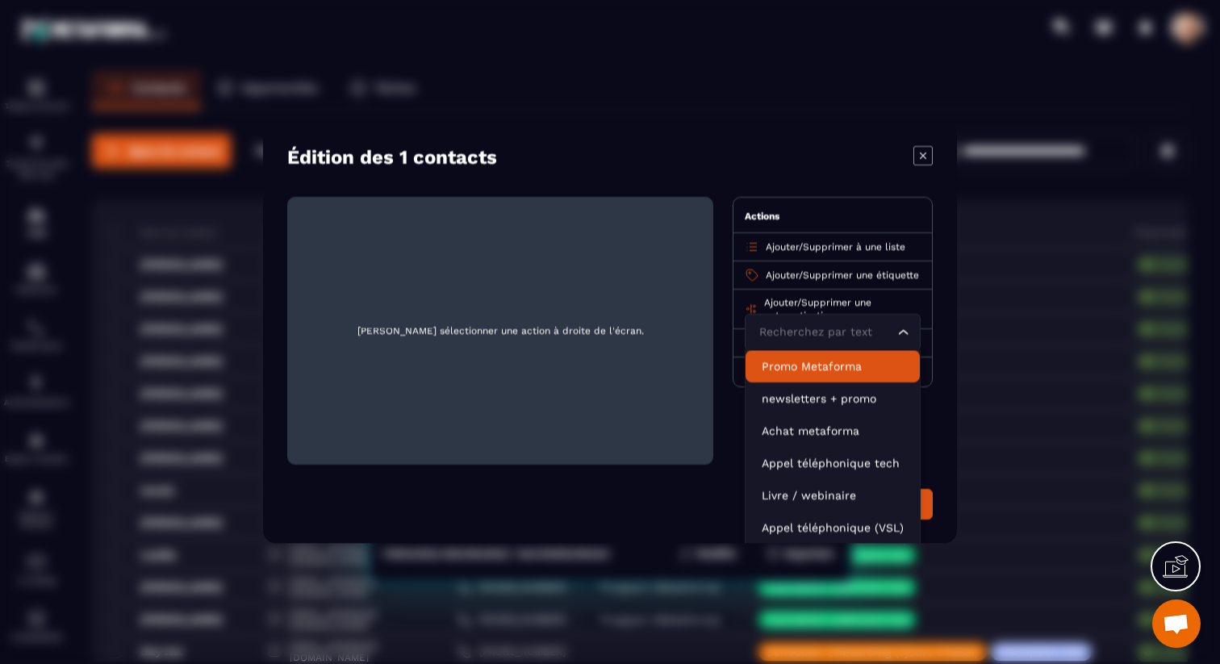
click at [923, 157] on icon "Modal window" at bounding box center [922, 154] width 19 height 19
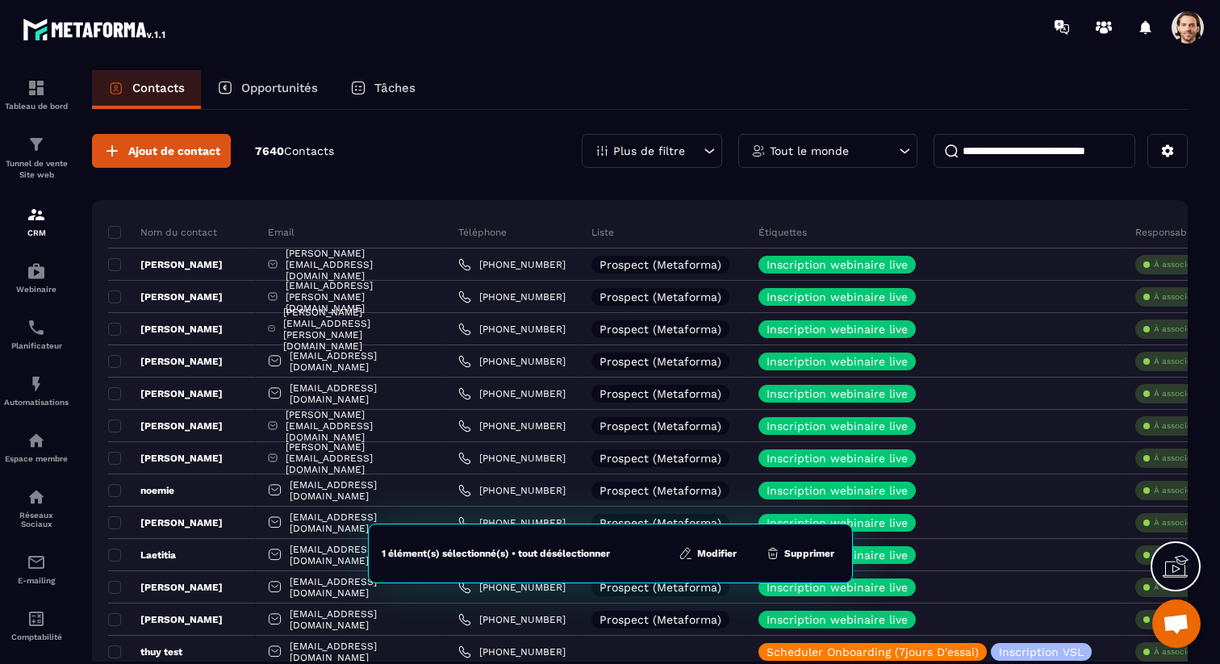
click at [518, 144] on div "Ajout de contact 7640 Contacts Plus de filtre Tout le monde" at bounding box center [640, 151] width 1096 height 34
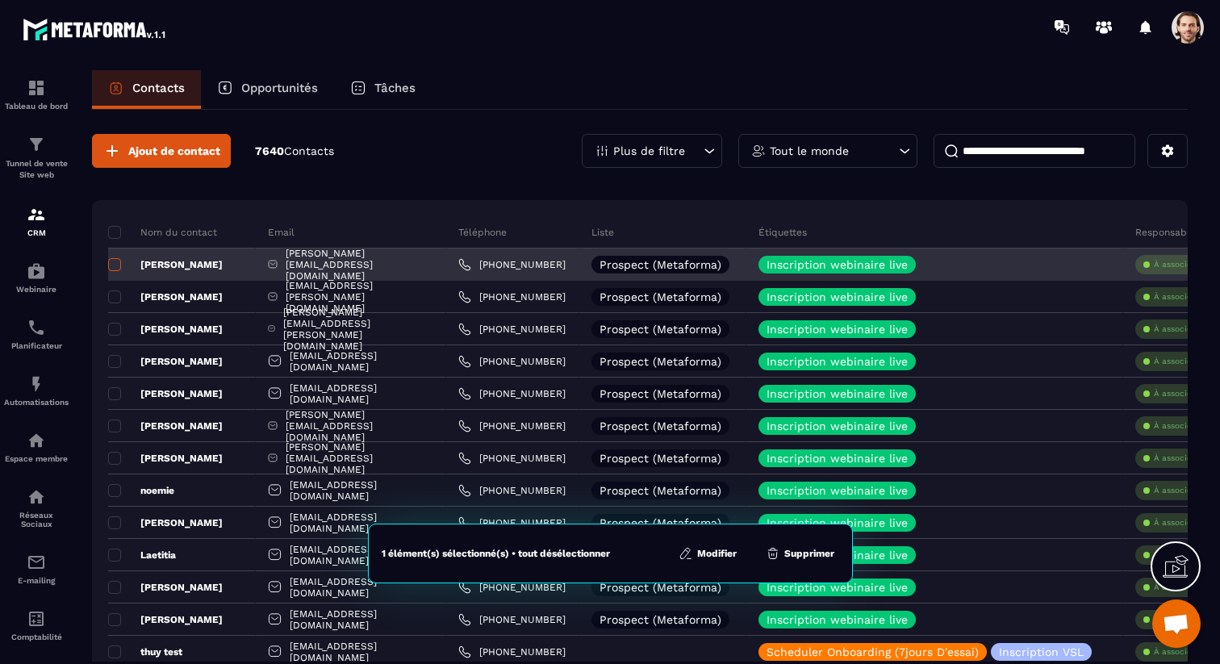
click at [114, 268] on span at bounding box center [114, 264] width 13 height 13
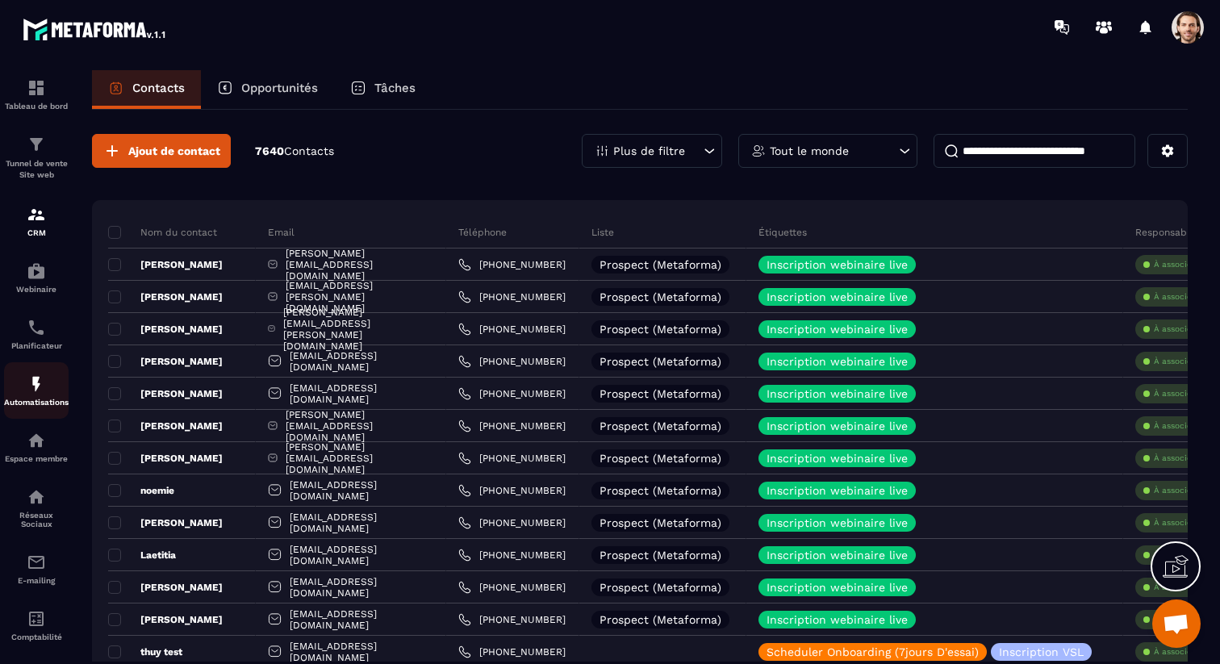
click at [34, 384] on img at bounding box center [36, 383] width 19 height 19
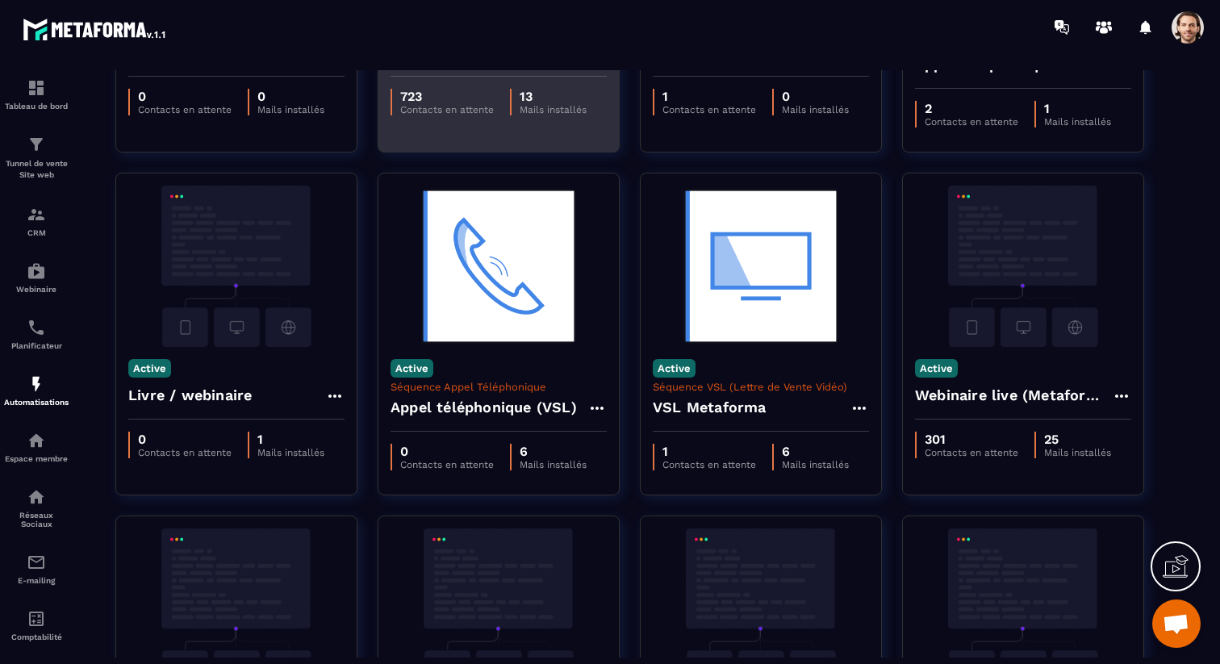
scroll to position [290, 0]
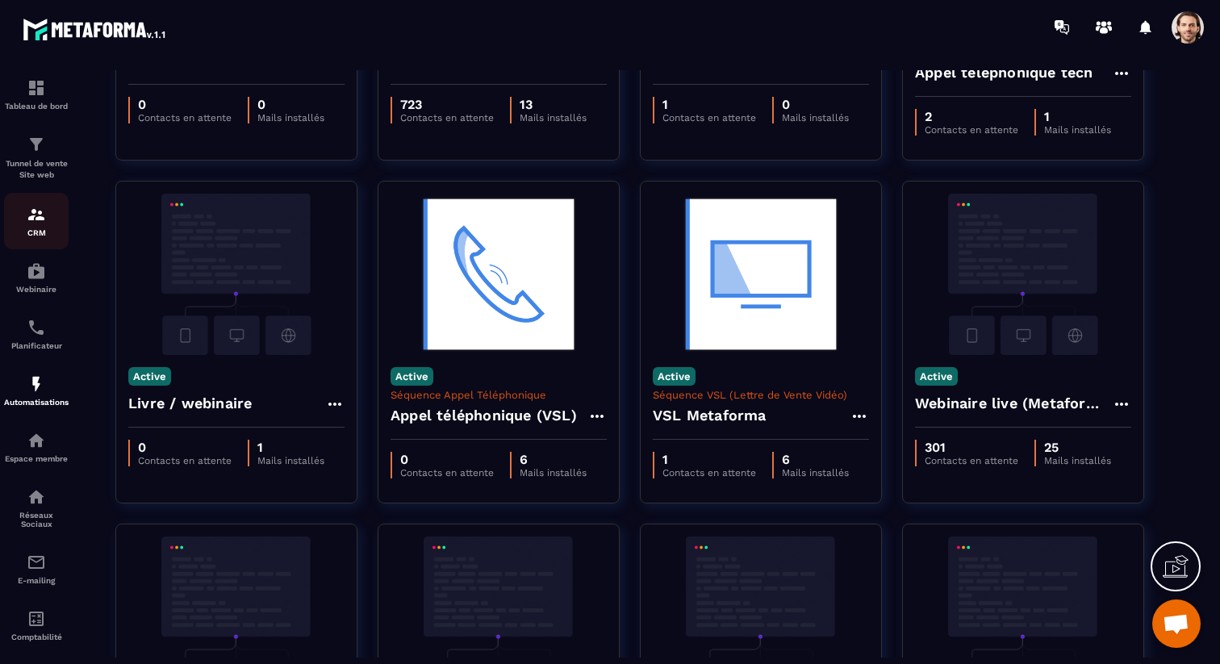
click at [27, 210] on img at bounding box center [36, 214] width 19 height 19
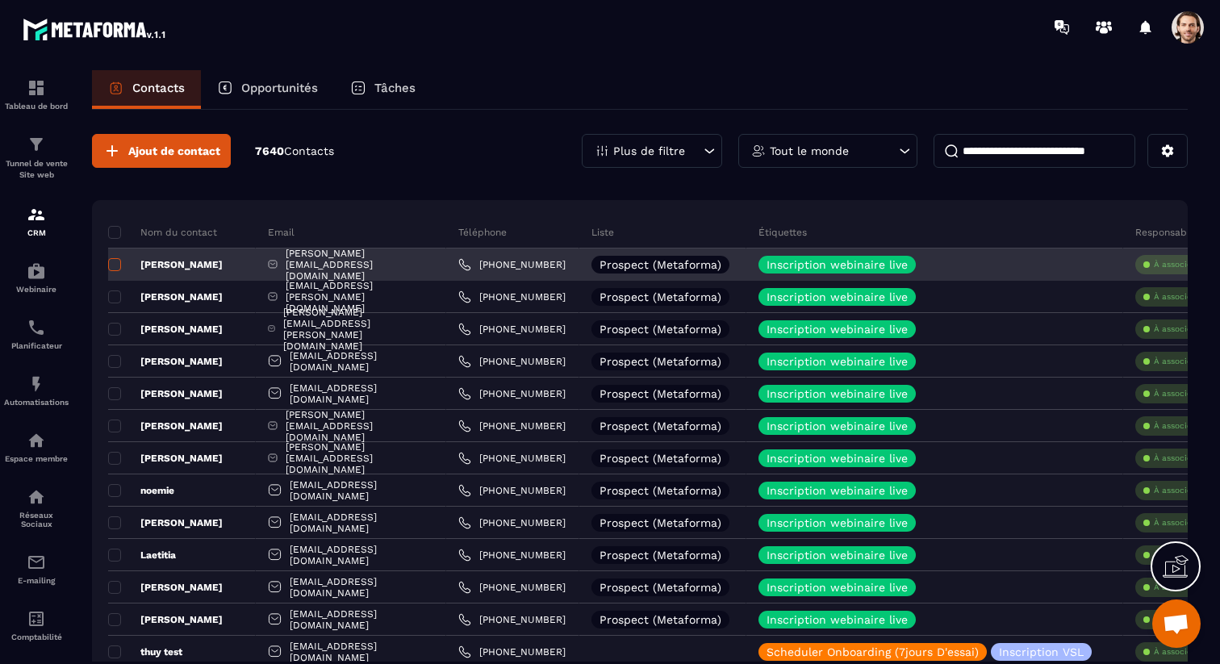
click at [109, 265] on span at bounding box center [114, 264] width 13 height 13
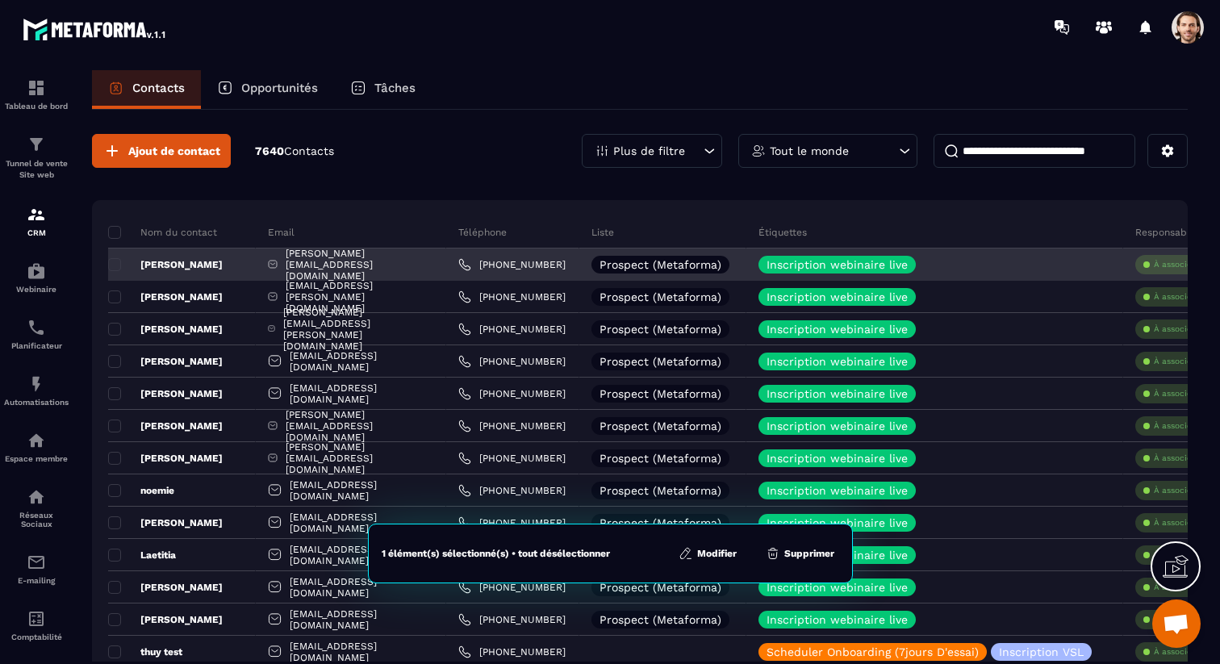
click at [122, 262] on p "[PERSON_NAME]" at bounding box center [165, 264] width 115 height 13
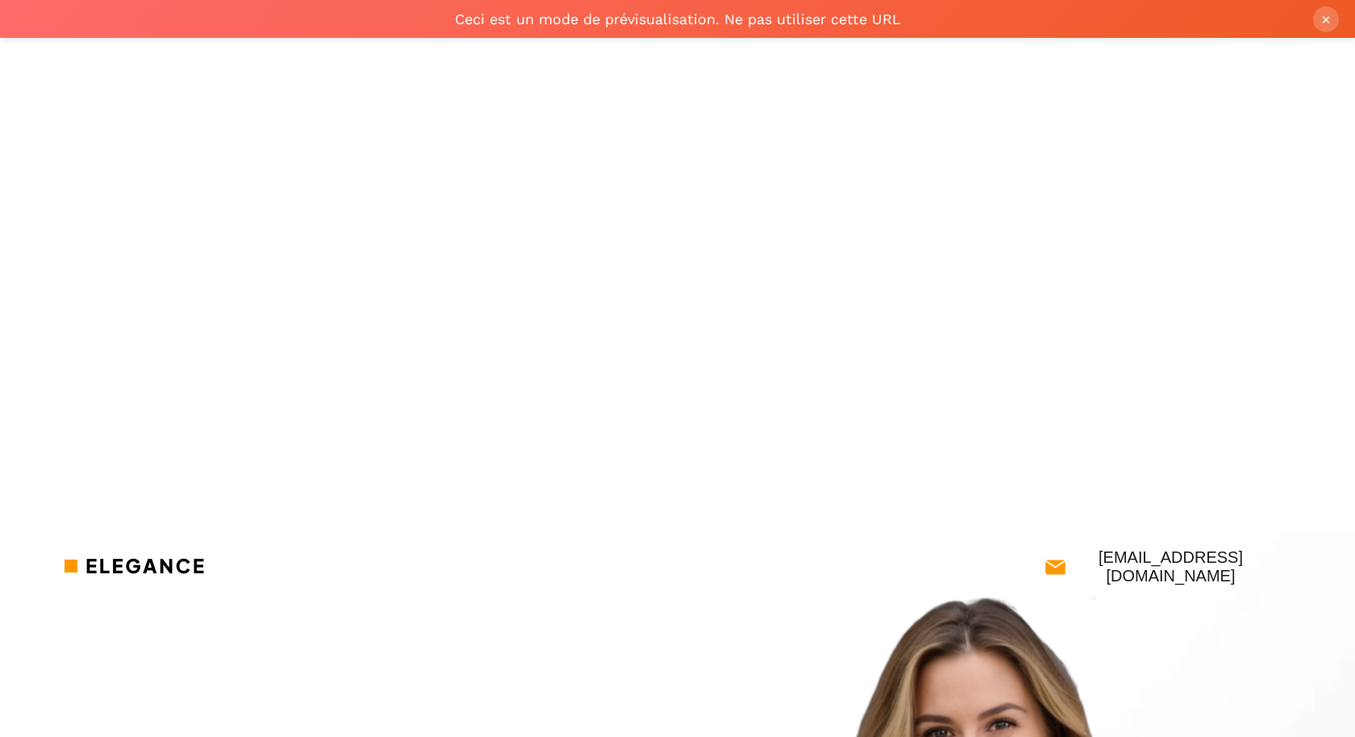
click at [1329, 25] on button "×" at bounding box center [1327, 19] width 26 height 26
click at [1330, 23] on button "×" at bounding box center [1327, 19] width 26 height 26
